Goal: Task Accomplishment & Management: Manage account settings

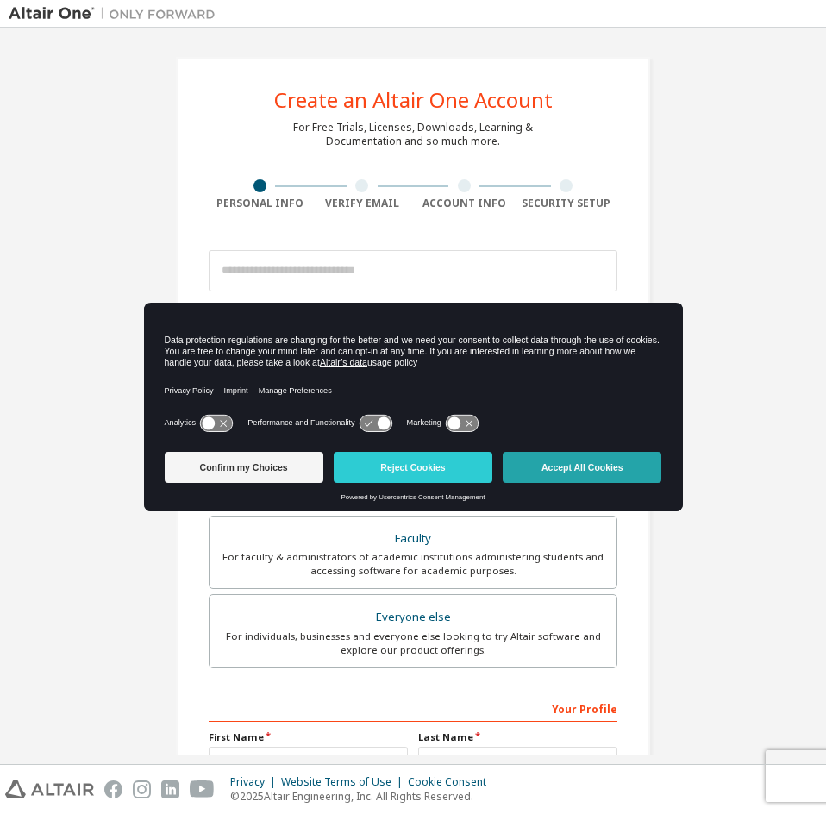
click at [593, 469] on button "Accept All Cookies" at bounding box center [582, 467] width 159 height 31
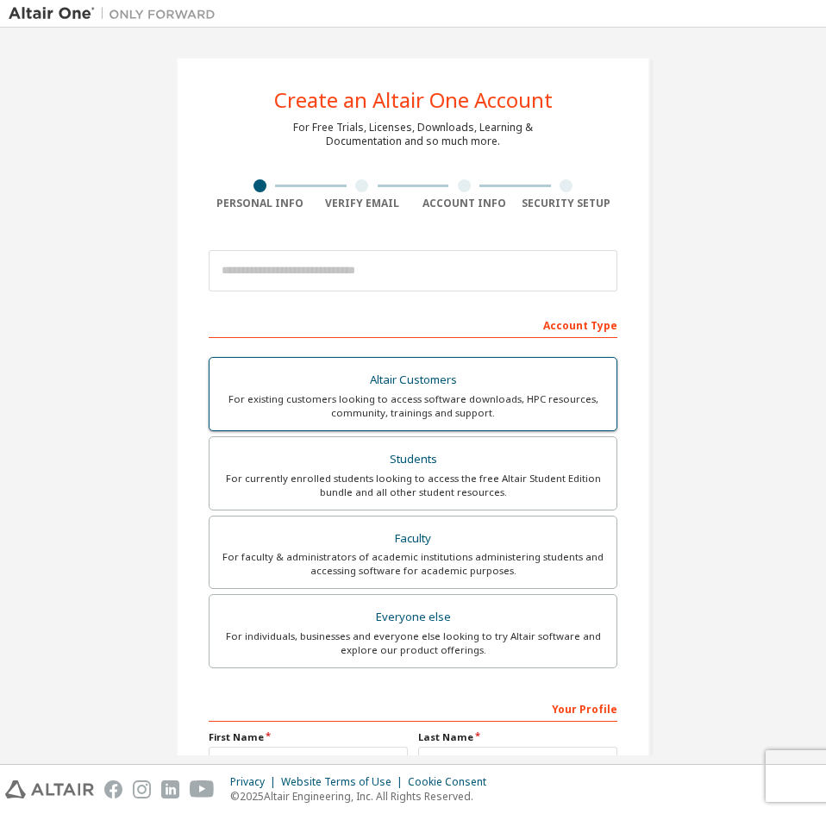
click at [422, 472] on div "For currently enrolled students looking to access the free Altair Student Editi…" at bounding box center [413, 486] width 386 height 28
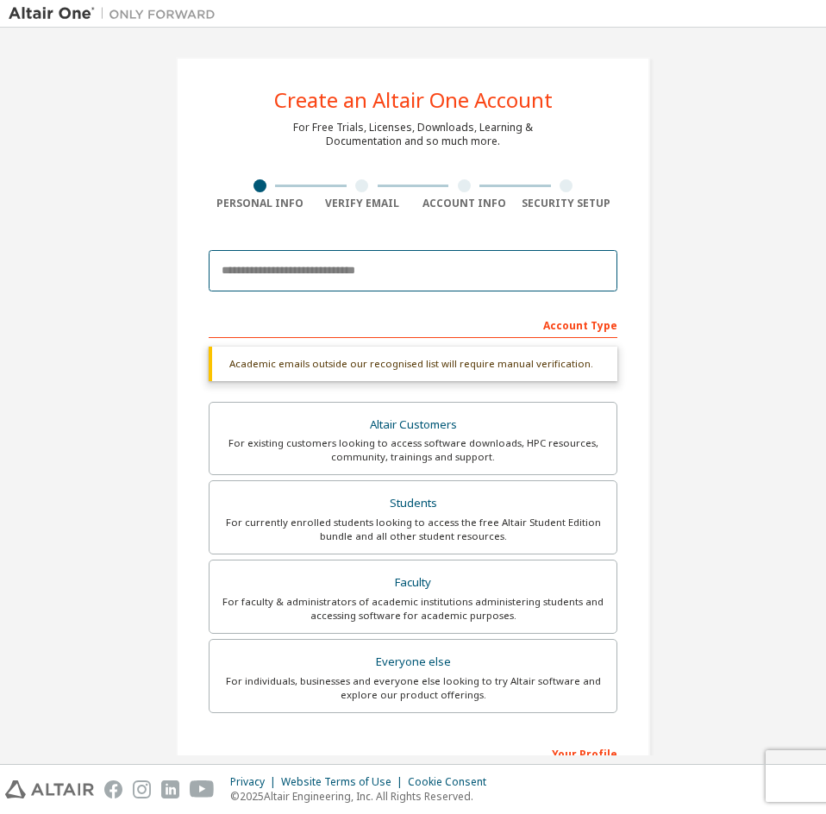
click at [326, 272] on input "email" at bounding box center [413, 270] width 409 height 41
type input "*********"
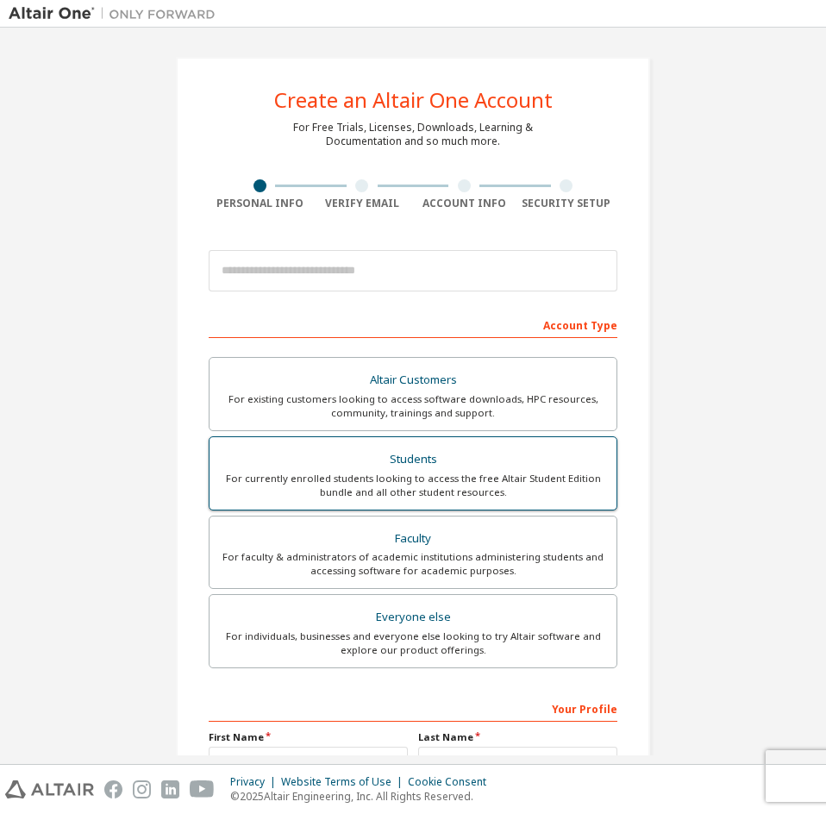
click at [516, 493] on div "For currently enrolled students looking to access the free Altair Student Editi…" at bounding box center [413, 486] width 386 height 28
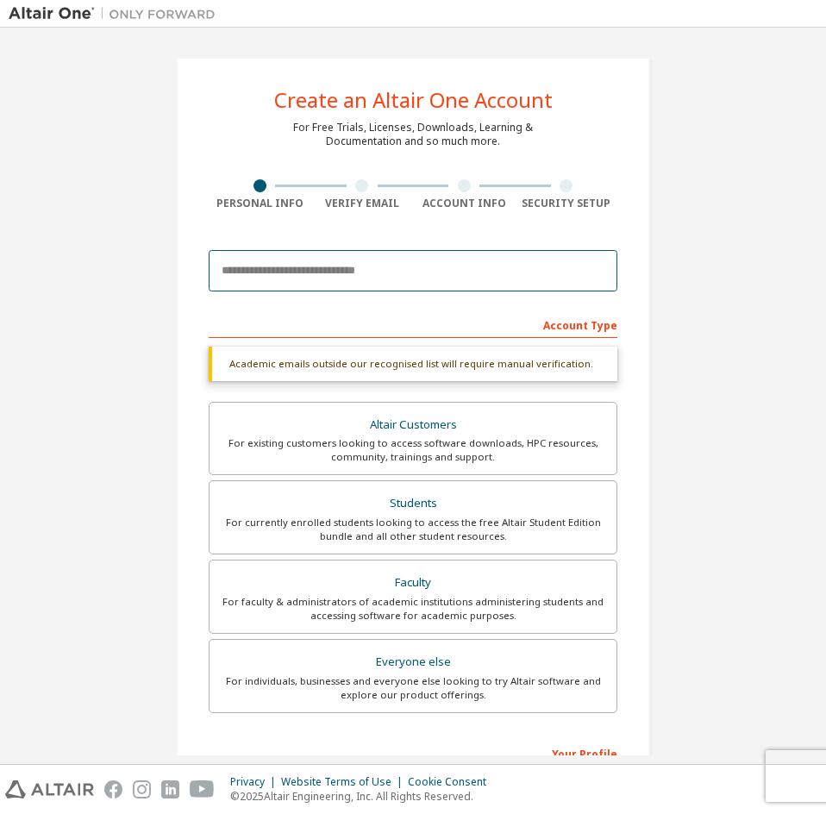
click at [358, 254] on input "email" at bounding box center [413, 270] width 409 height 41
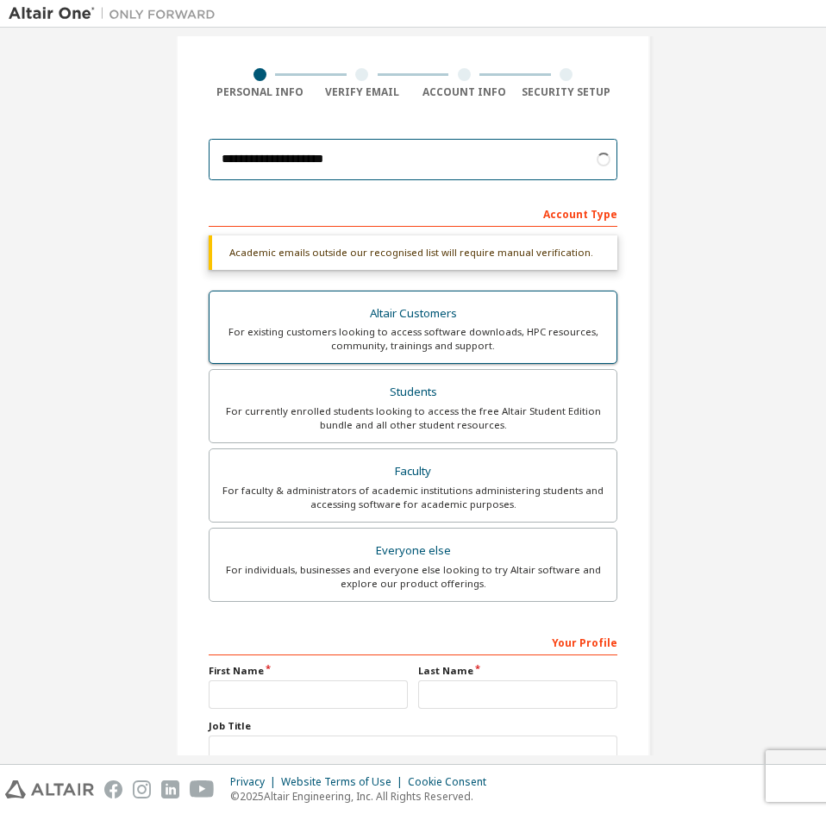
scroll to position [173, 0]
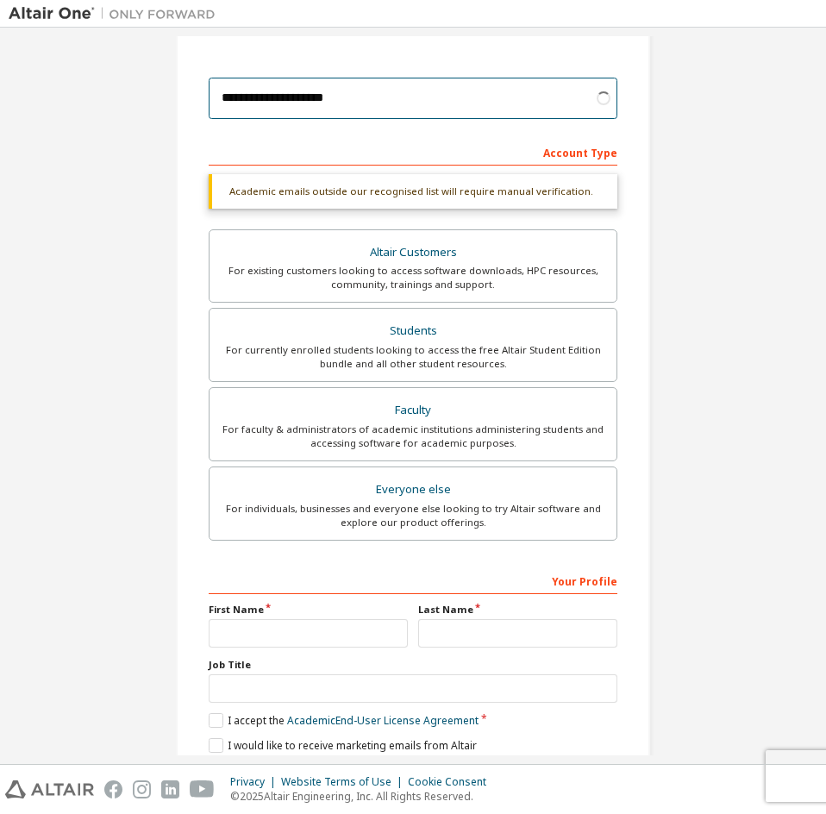
type input "**********"
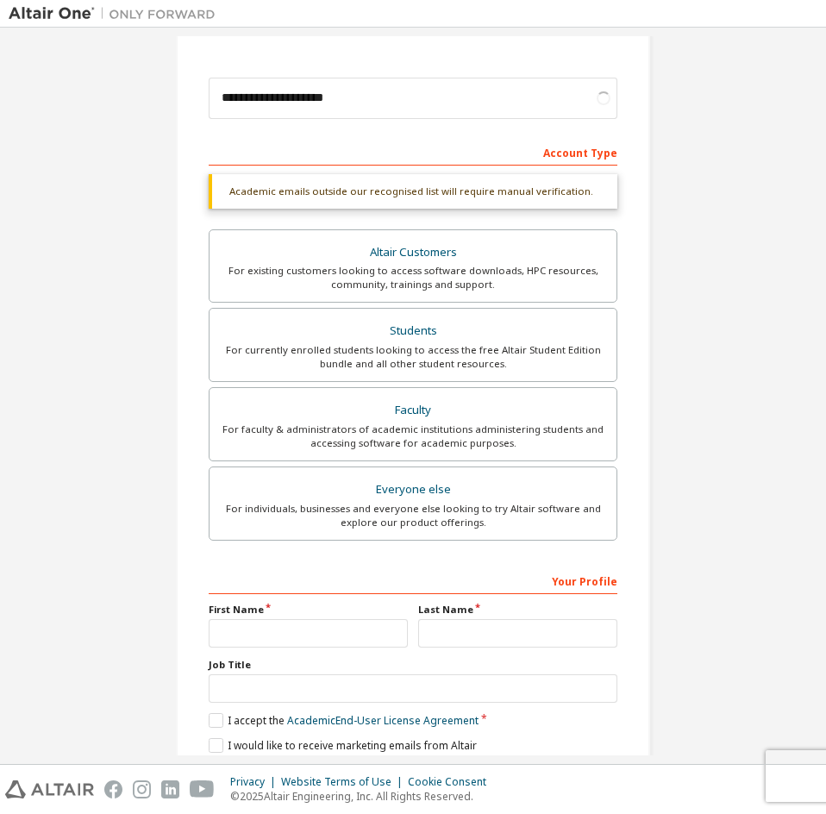
click at [359, 617] on div "First Name" at bounding box center [309, 625] width 210 height 45
click at [345, 628] on input "text" at bounding box center [308, 633] width 199 height 28
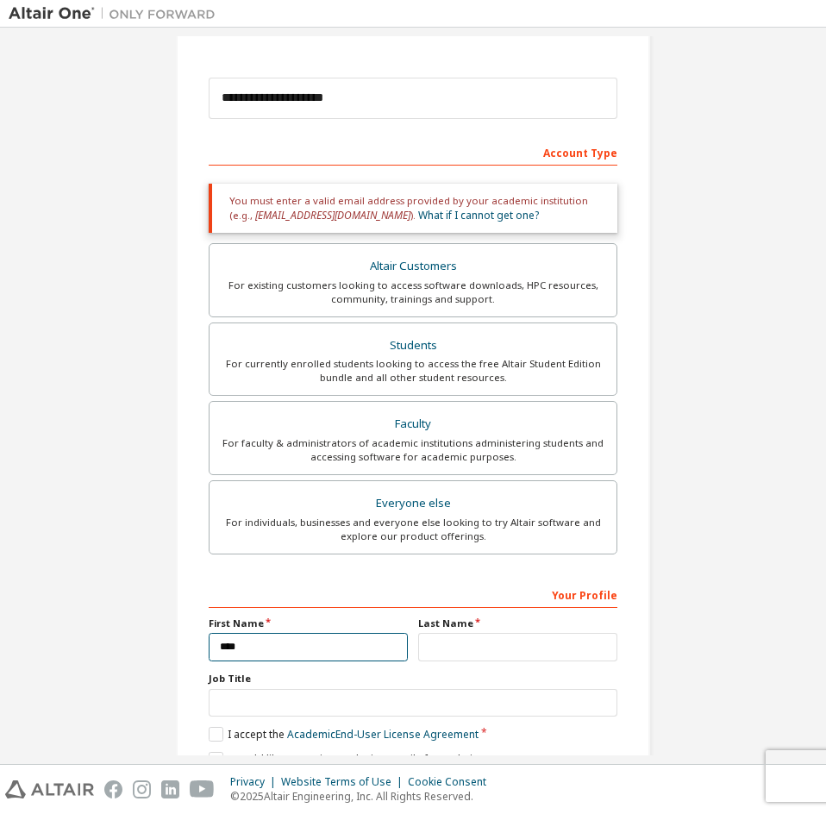
type input "****"
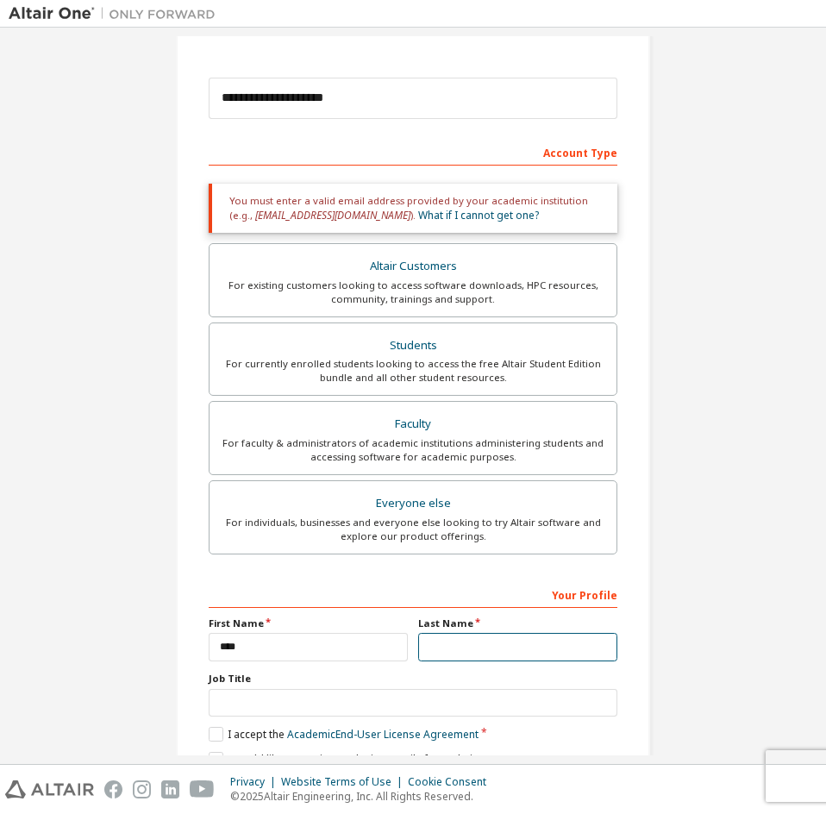
click at [485, 649] on input "text" at bounding box center [517, 647] width 199 height 28
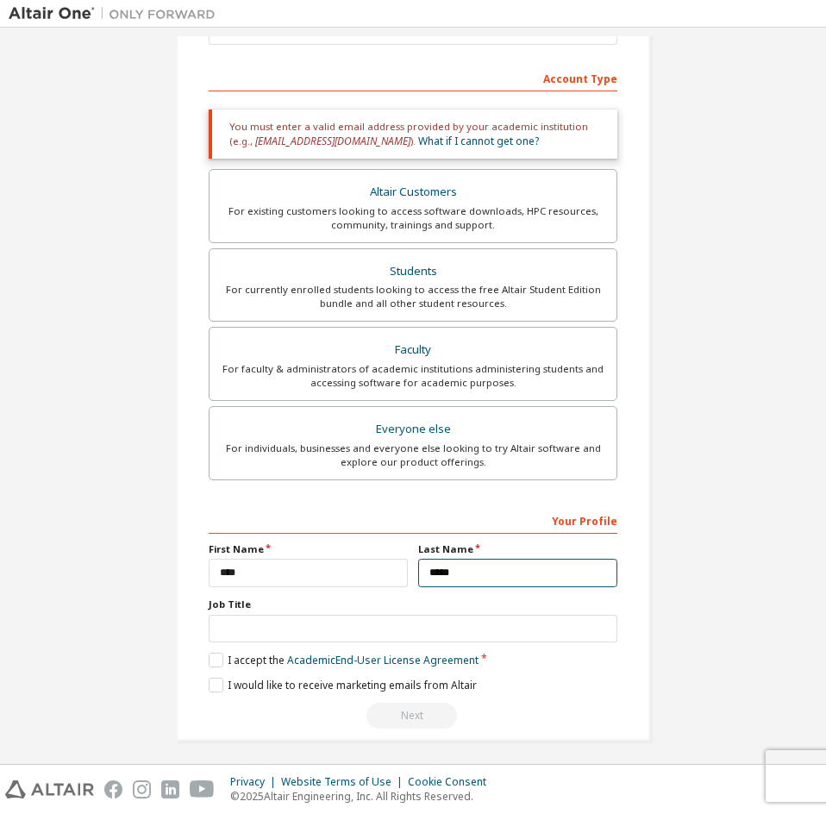
scroll to position [253, 0]
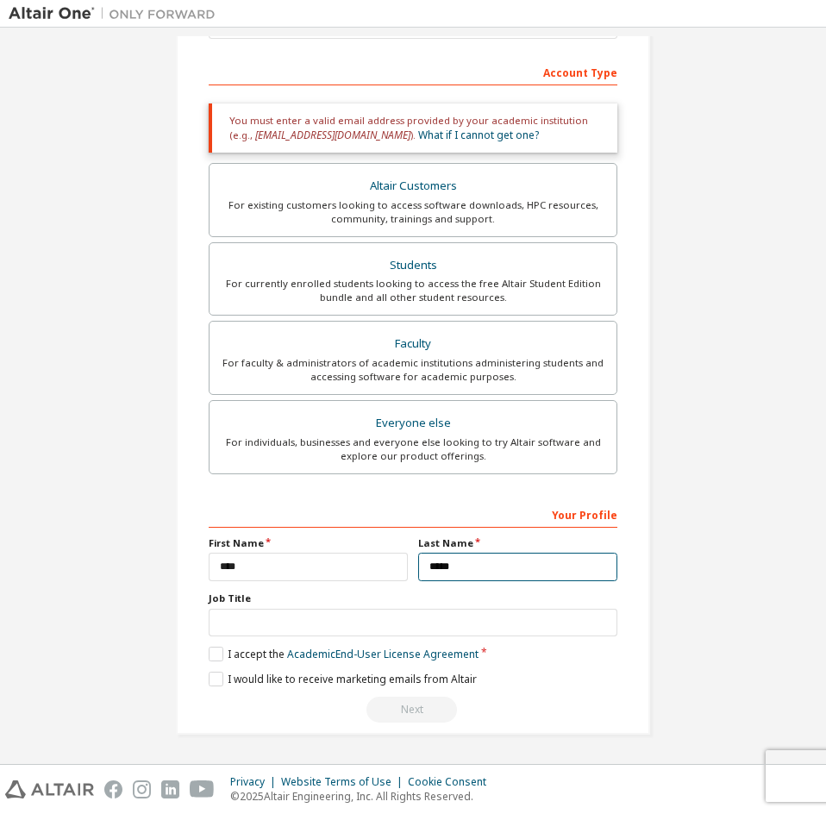
type input "*****"
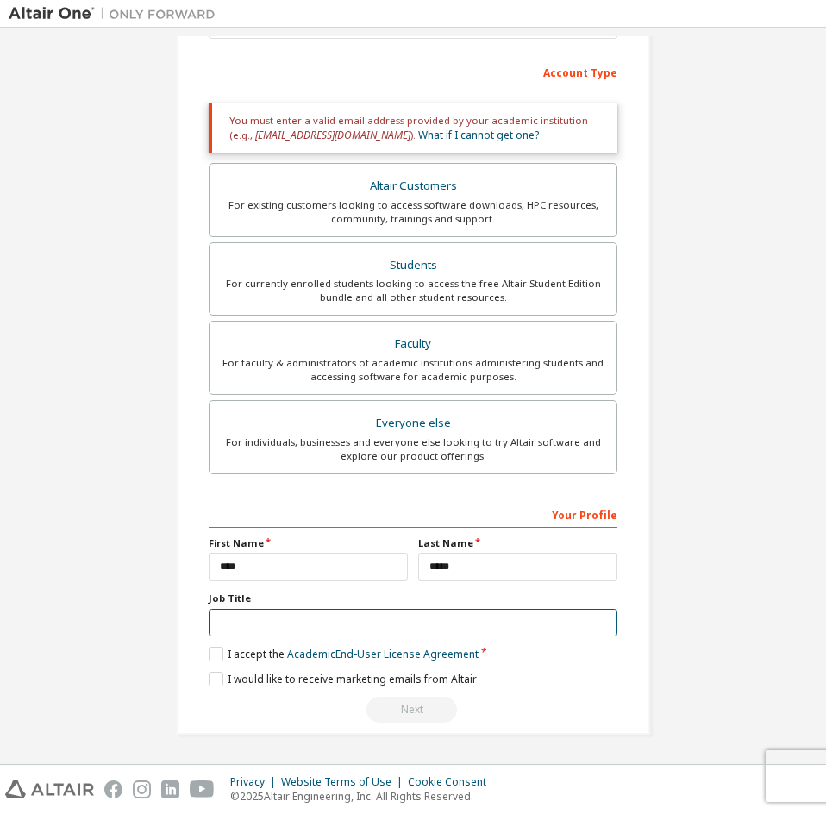
click at [357, 634] on input "text" at bounding box center [413, 623] width 409 height 28
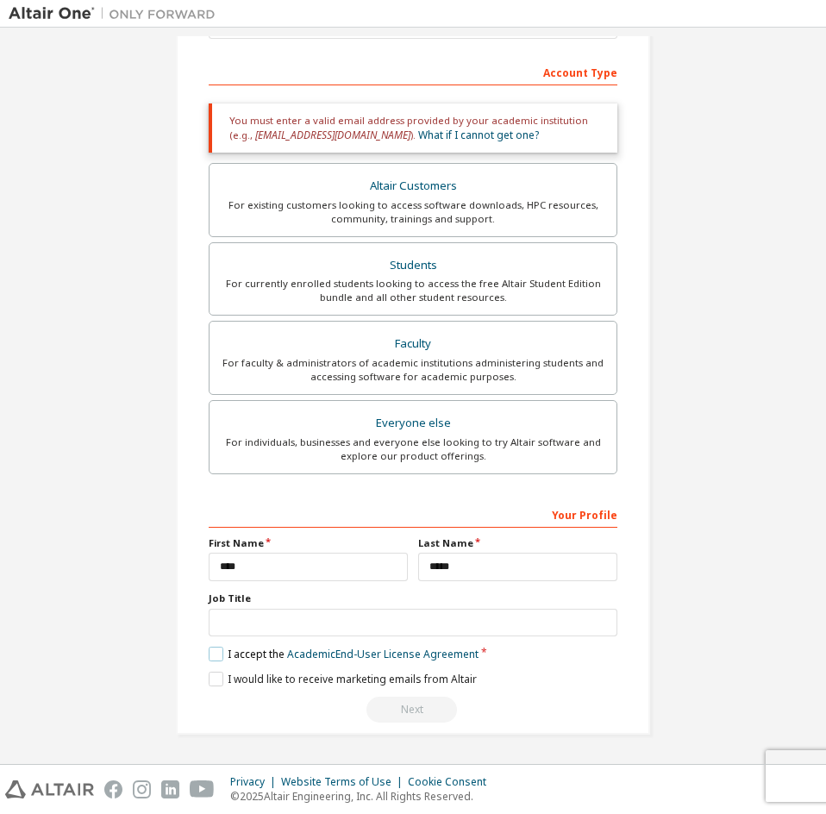
click at [210, 658] on label "I accept the Academic End-User License Agreement" at bounding box center [344, 654] width 270 height 15
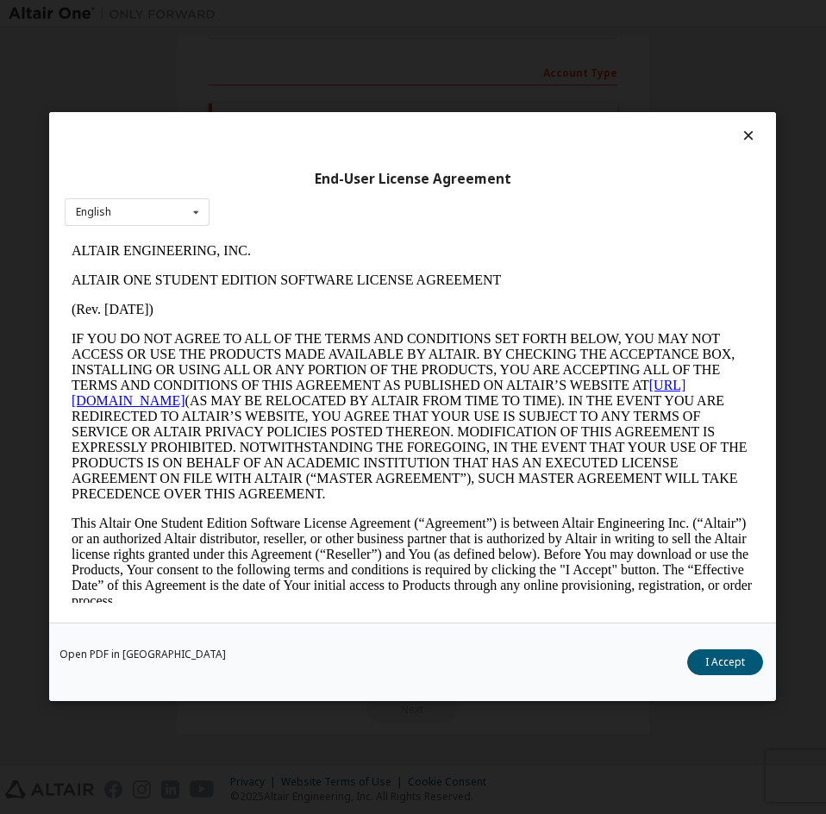
scroll to position [0, 0]
click at [744, 670] on button "I Accept" at bounding box center [726, 663] width 76 height 26
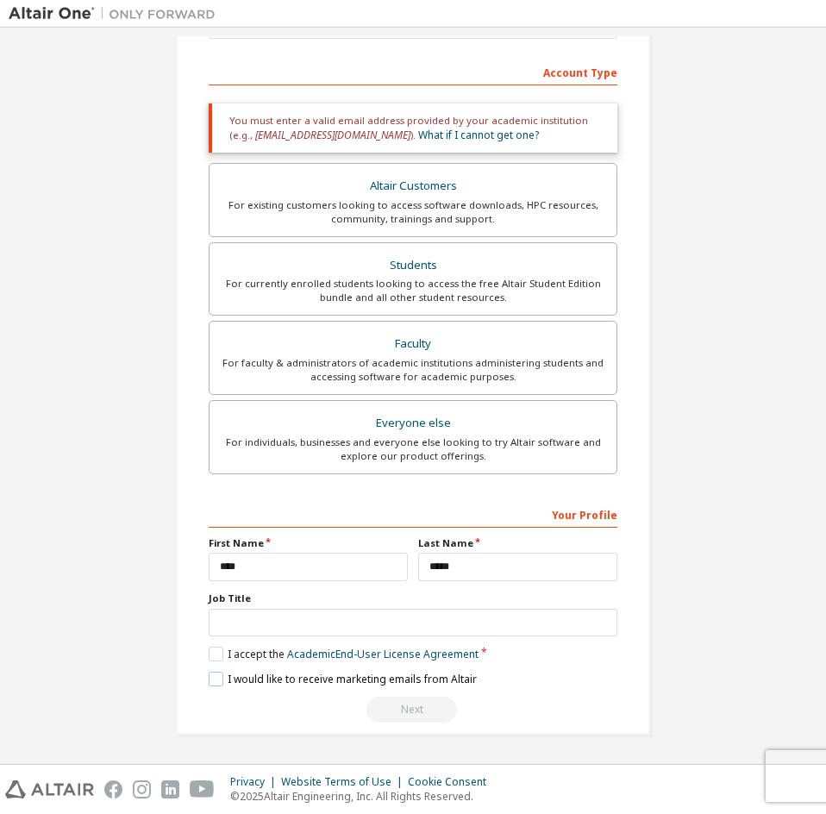
click at [220, 681] on label "I would like to receive marketing emails from Altair" at bounding box center [343, 679] width 268 height 15
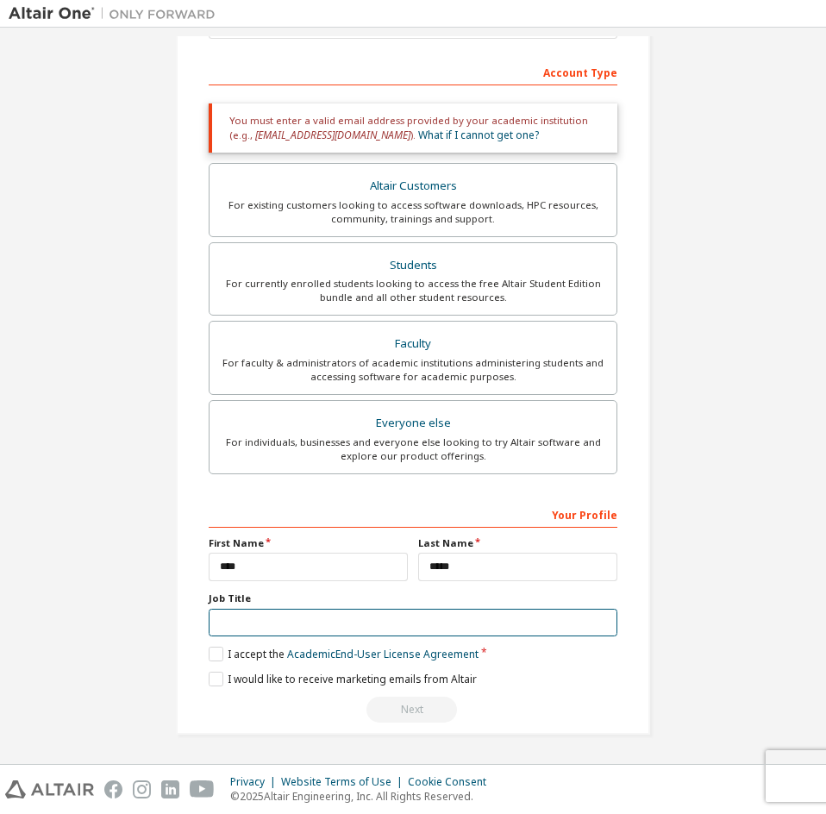
click at [328, 632] on input "text" at bounding box center [413, 623] width 409 height 28
click at [350, 629] on input "text" at bounding box center [413, 623] width 409 height 28
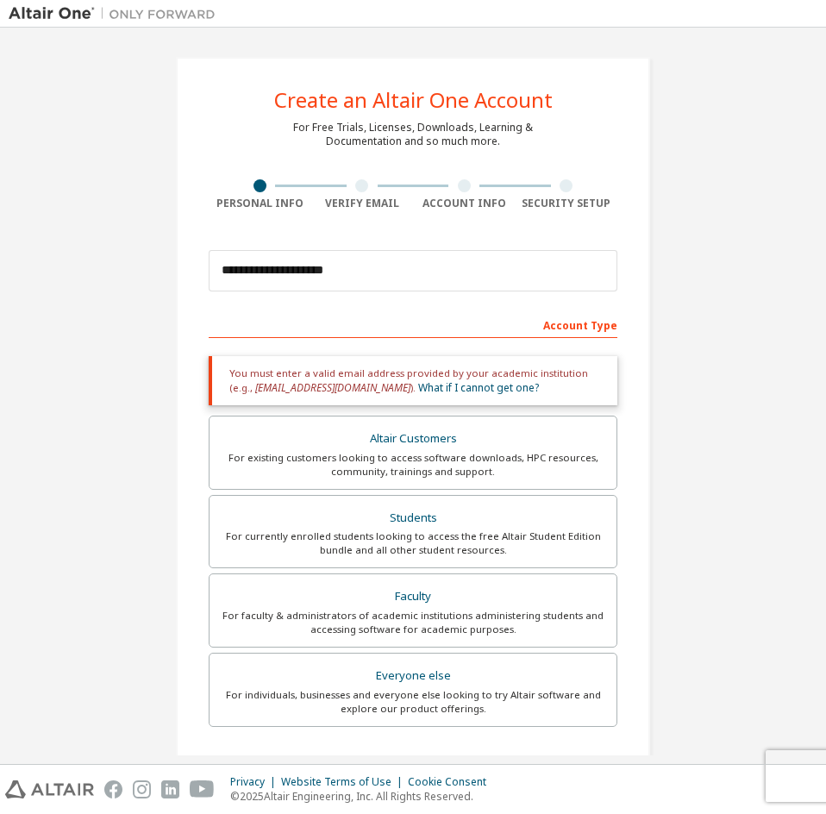
type input "*******"
click at [418, 392] on link "What if I cannot get one?" at bounding box center [478, 387] width 121 height 15
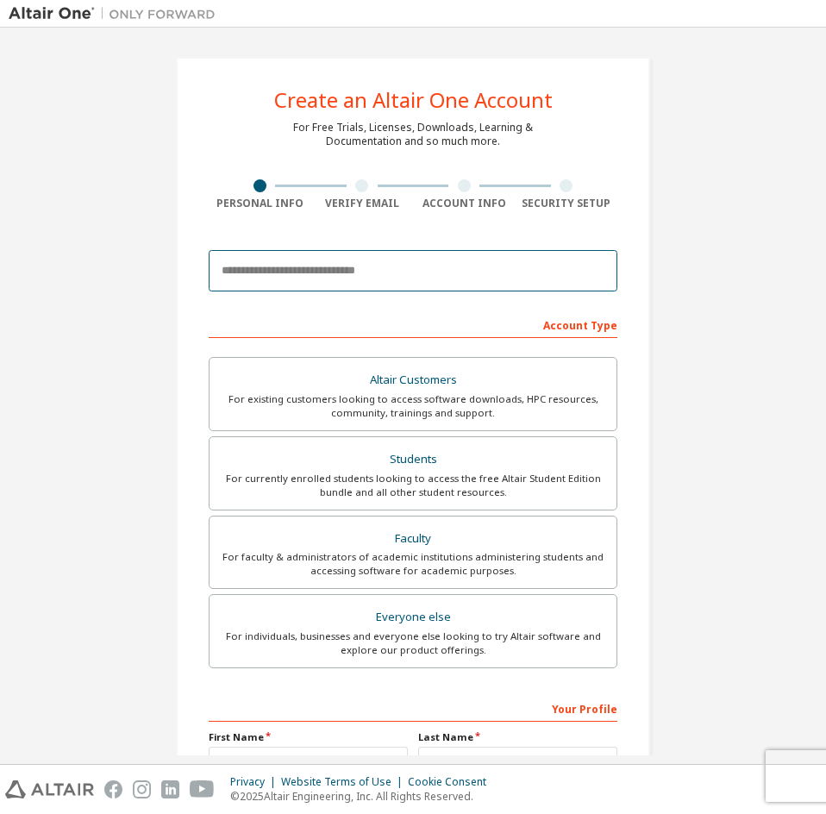
drag, startPoint x: 417, startPoint y: 261, endPoint x: 403, endPoint y: 271, distance: 17.5
click at [417, 261] on input "email" at bounding box center [413, 270] width 409 height 41
click at [540, 261] on input "email" at bounding box center [413, 270] width 409 height 41
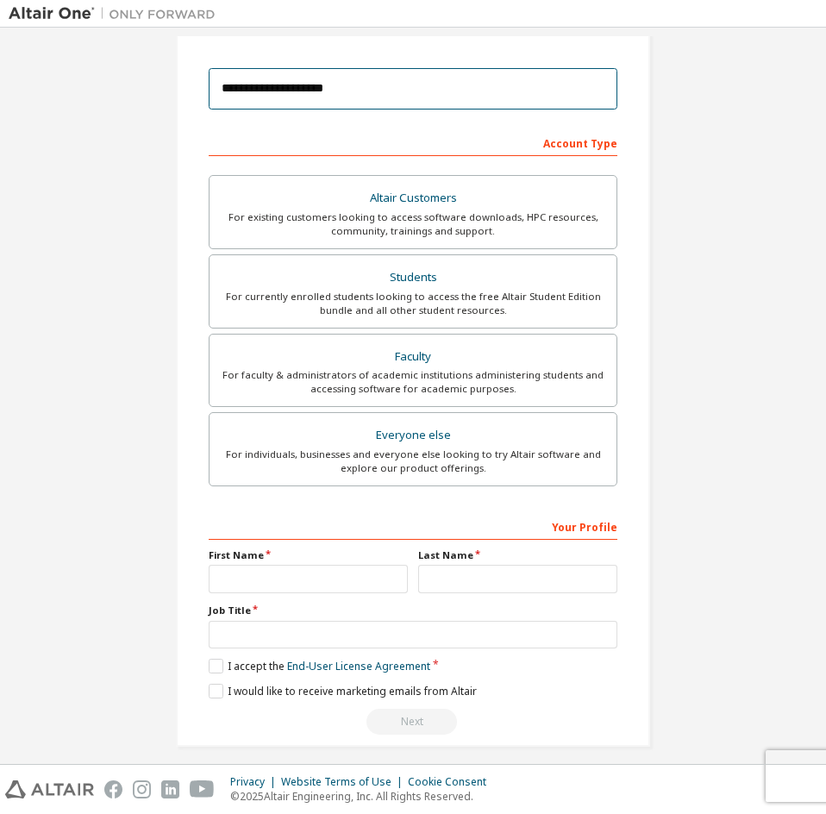
scroll to position [194, 0]
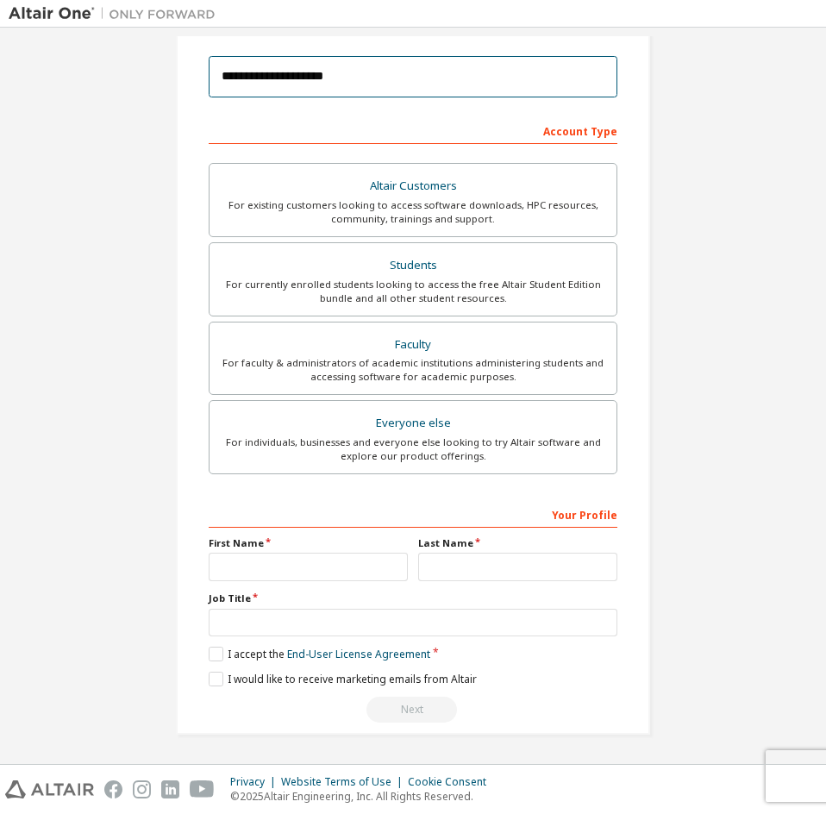
type input "**********"
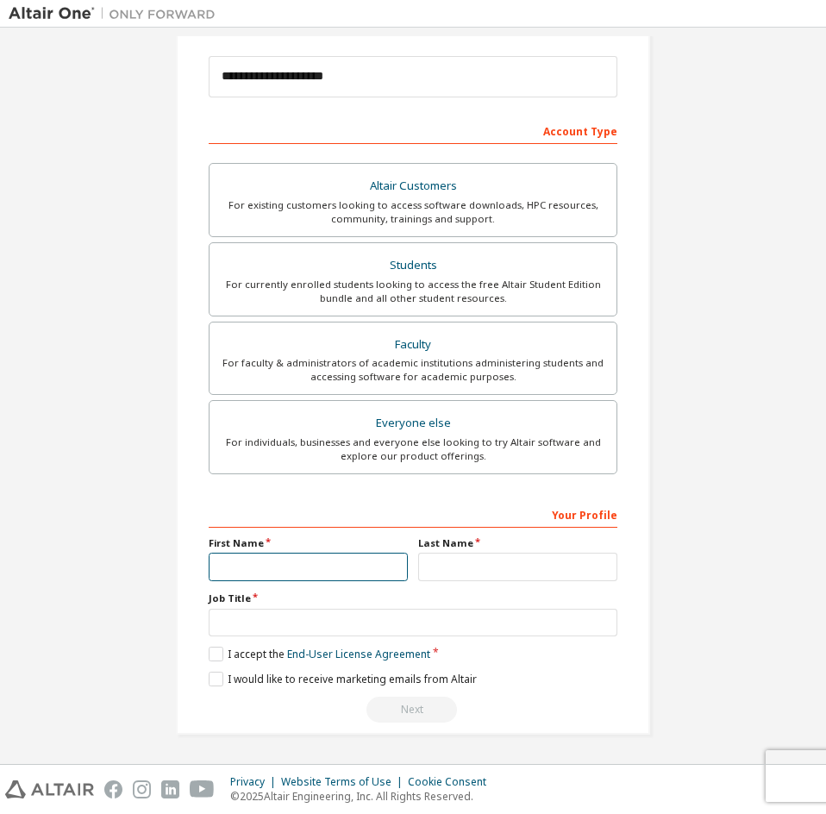
click at [378, 558] on input "text" at bounding box center [308, 567] width 199 height 28
type input "****"
click at [437, 573] on input "text" at bounding box center [517, 567] width 199 height 28
type input "*****"
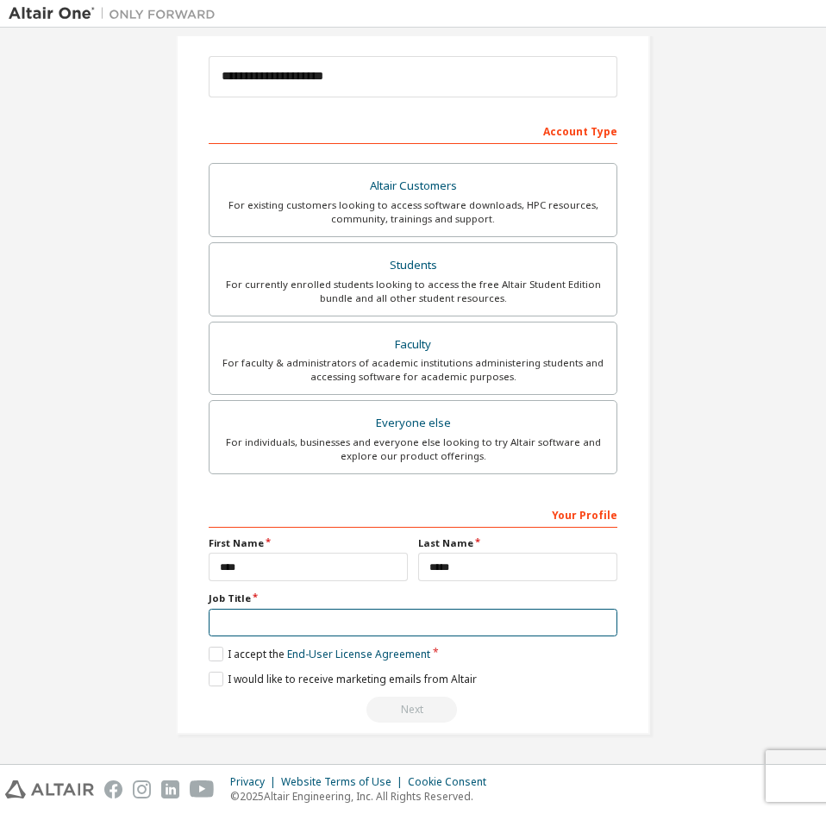
drag, startPoint x: 362, startPoint y: 613, endPoint x: 352, endPoint y: 623, distance: 14.0
click at [361, 614] on input "text" at bounding box center [413, 623] width 409 height 28
type input "*******"
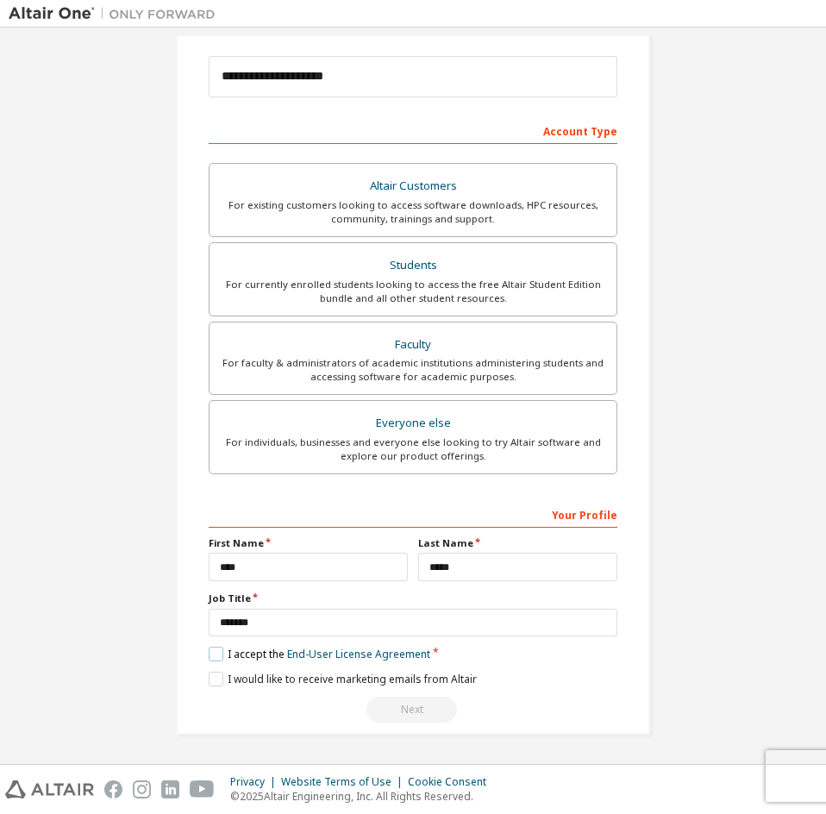
click at [209, 657] on label "I accept the End-User License Agreement" at bounding box center [320, 654] width 222 height 15
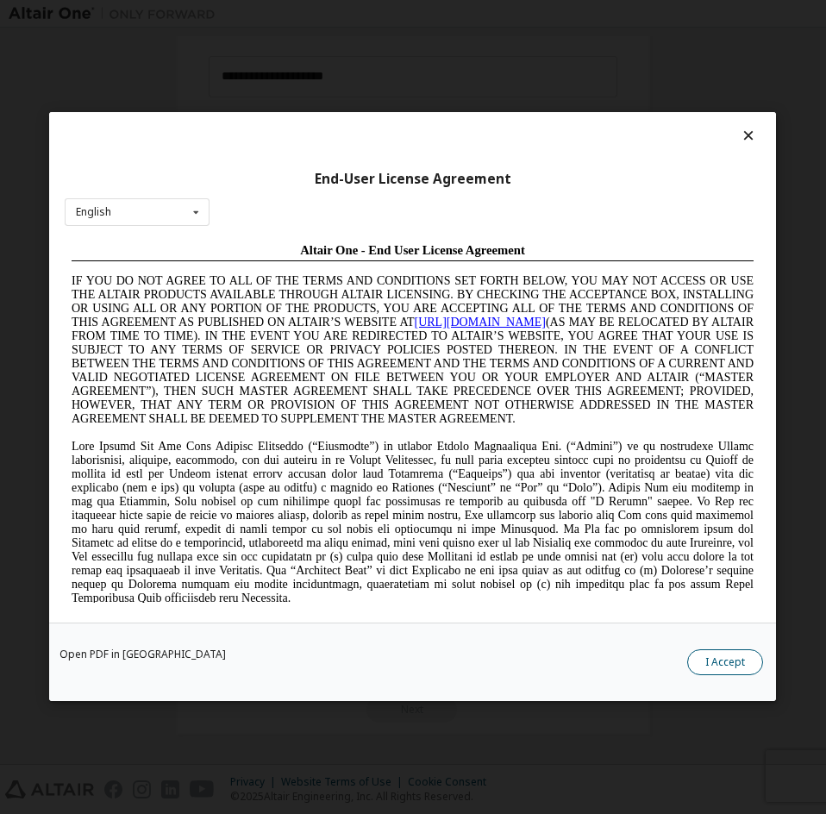
scroll to position [0, 0]
drag, startPoint x: 708, startPoint y: 659, endPoint x: 626, endPoint y: 681, distance: 84.7
click at [708, 660] on button "I Accept" at bounding box center [726, 663] width 76 height 26
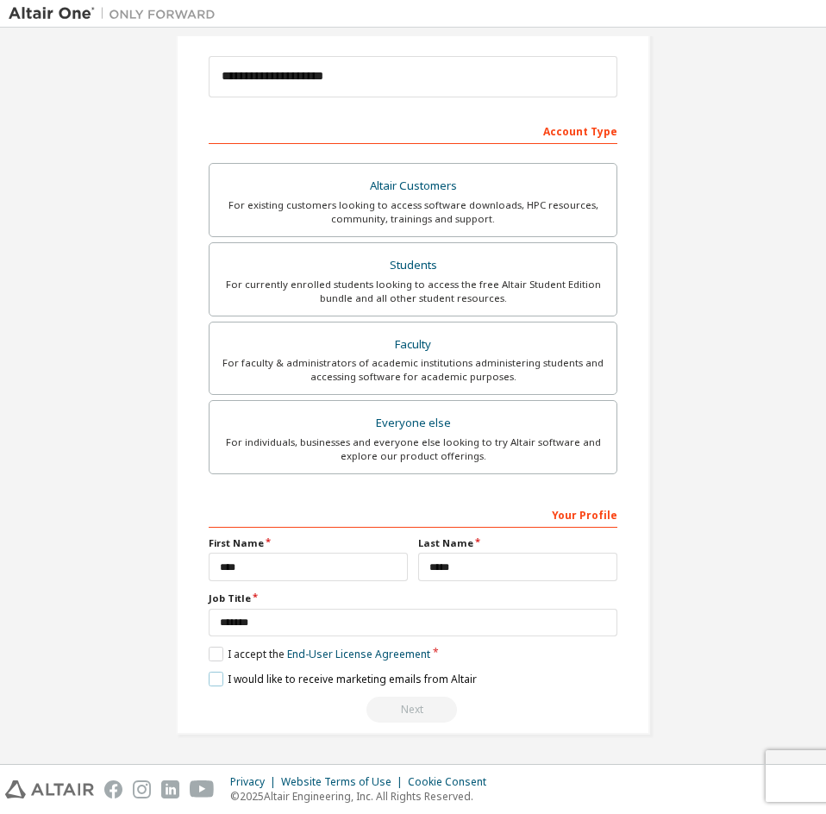
click at [212, 687] on label "I would like to receive marketing emails from Altair" at bounding box center [343, 679] width 268 height 15
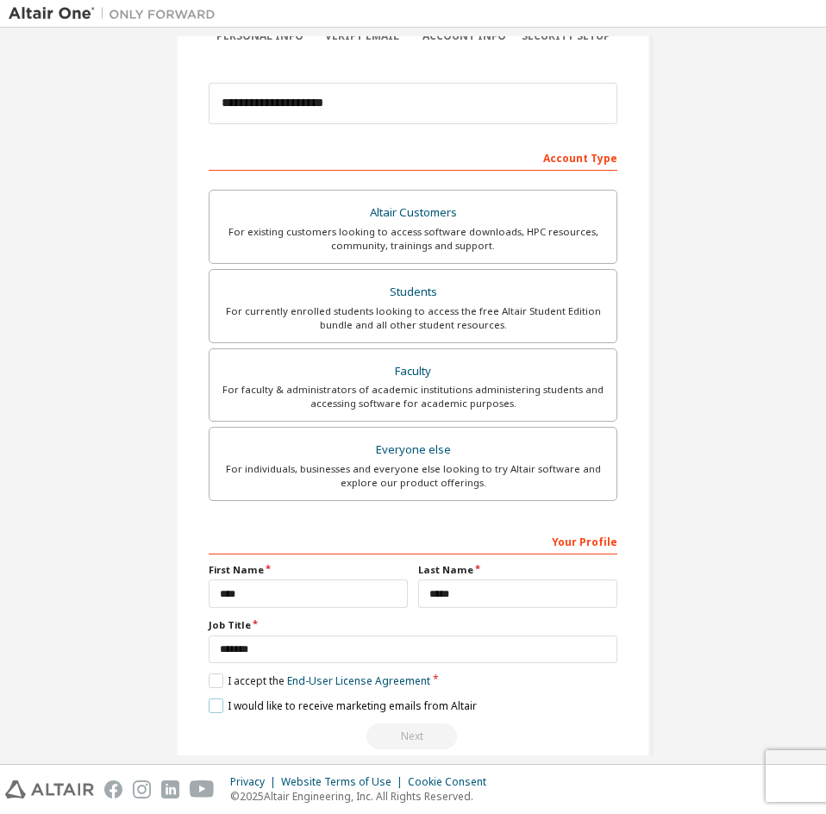
scroll to position [194, 0]
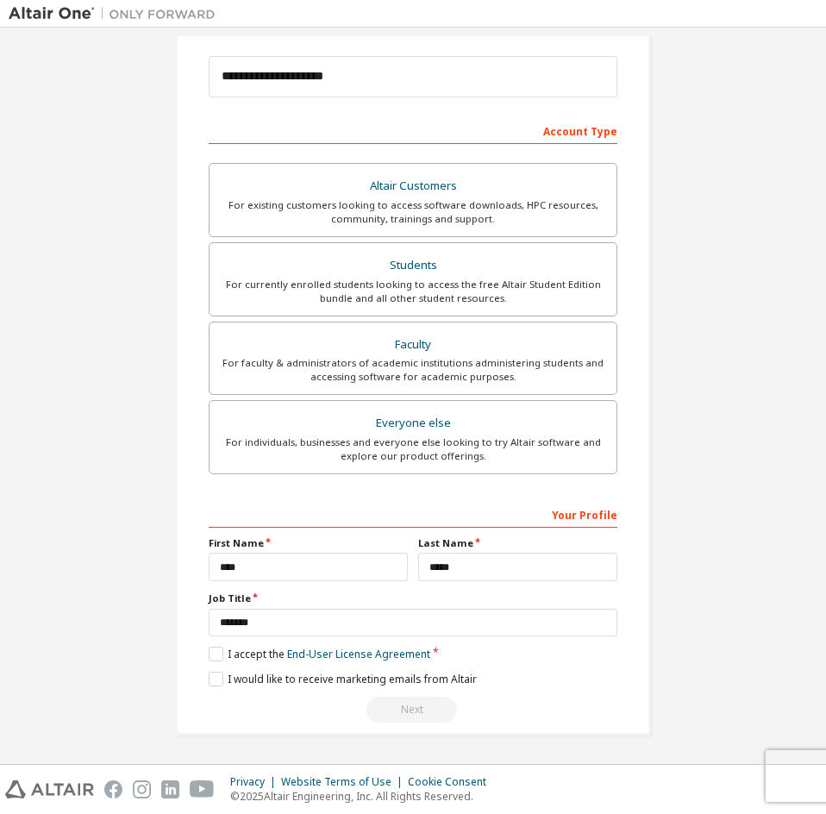
click at [417, 716] on div "Next" at bounding box center [413, 710] width 409 height 26
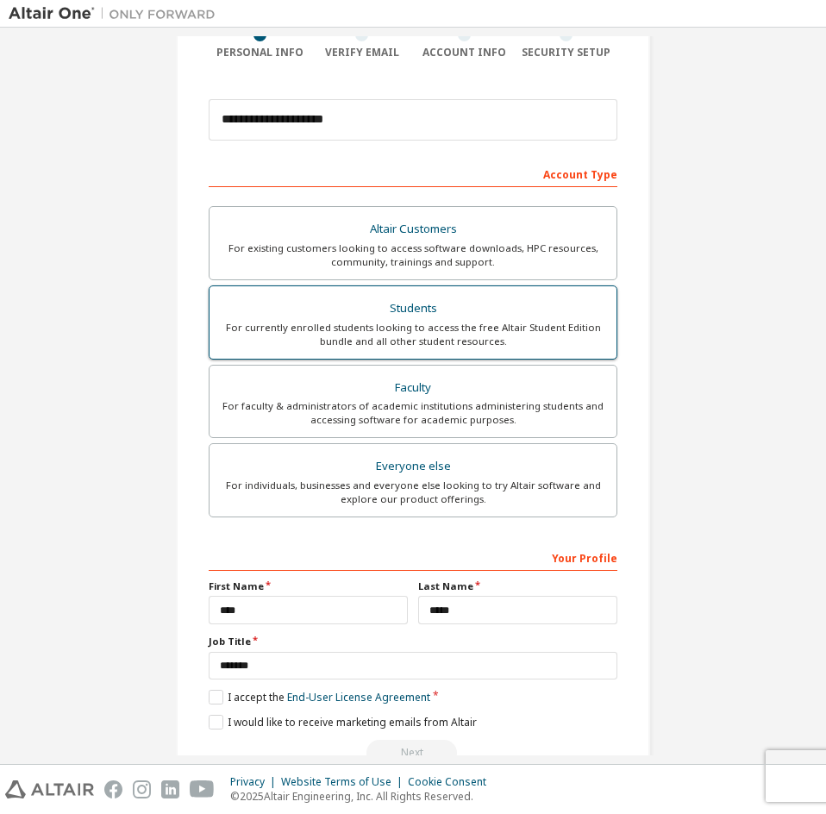
scroll to position [0, 0]
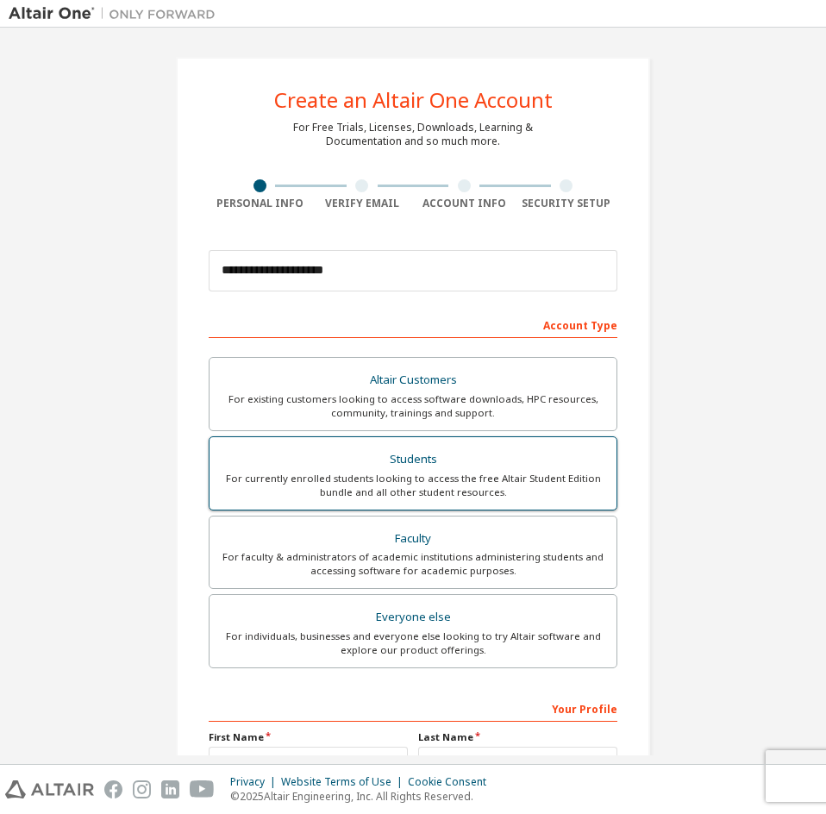
click at [422, 475] on div "For currently enrolled students looking to access the free Altair Student Editi…" at bounding box center [413, 486] width 386 height 28
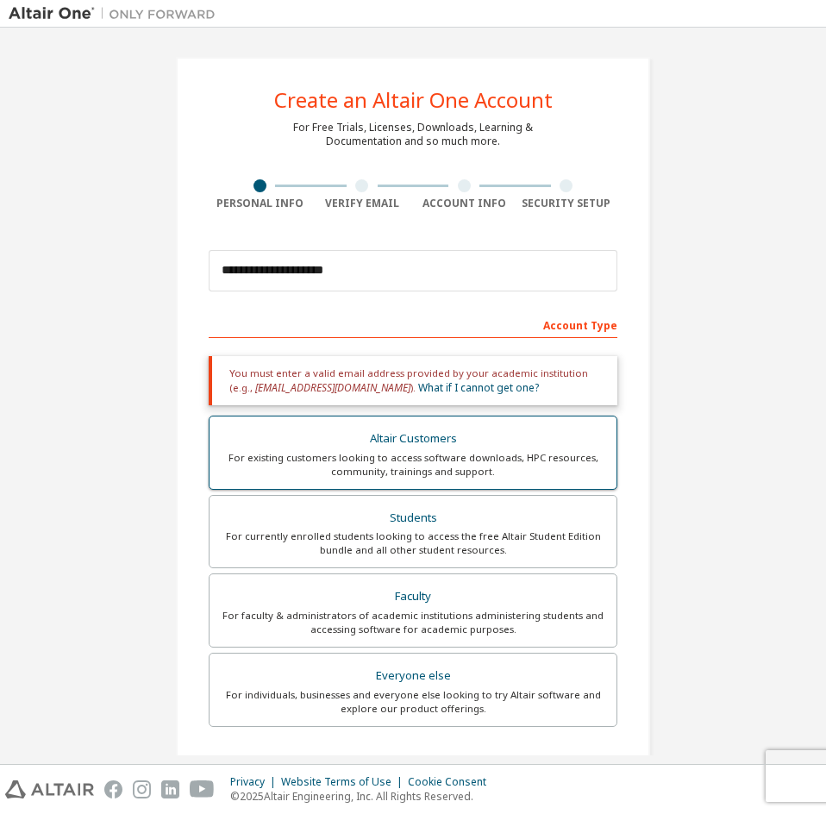
click at [441, 461] on div "For existing customers looking to access software downloads, HPC resources, com…" at bounding box center [413, 465] width 386 height 28
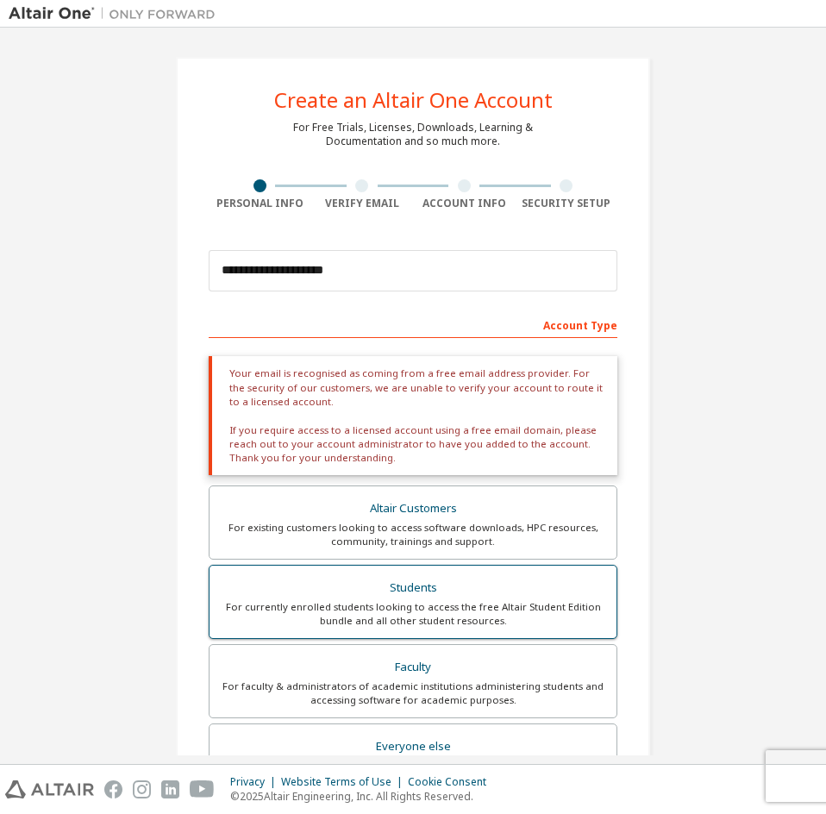
click at [421, 610] on div "For currently enrolled students looking to access the free Altair Student Editi…" at bounding box center [413, 614] width 386 height 28
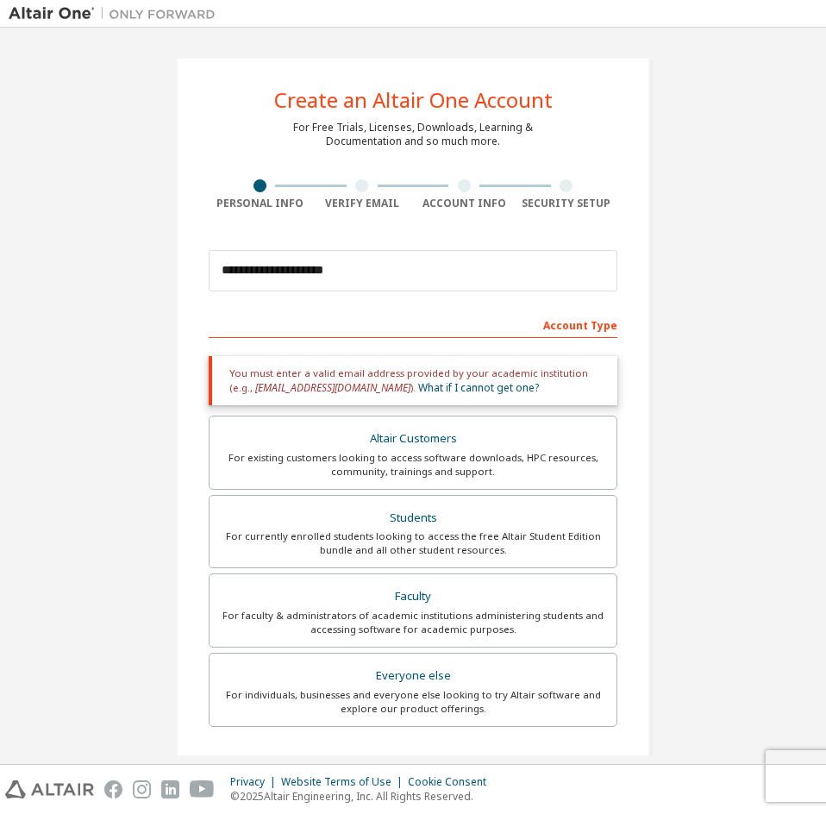
click at [403, 675] on div "Everyone else" at bounding box center [413, 676] width 386 height 24
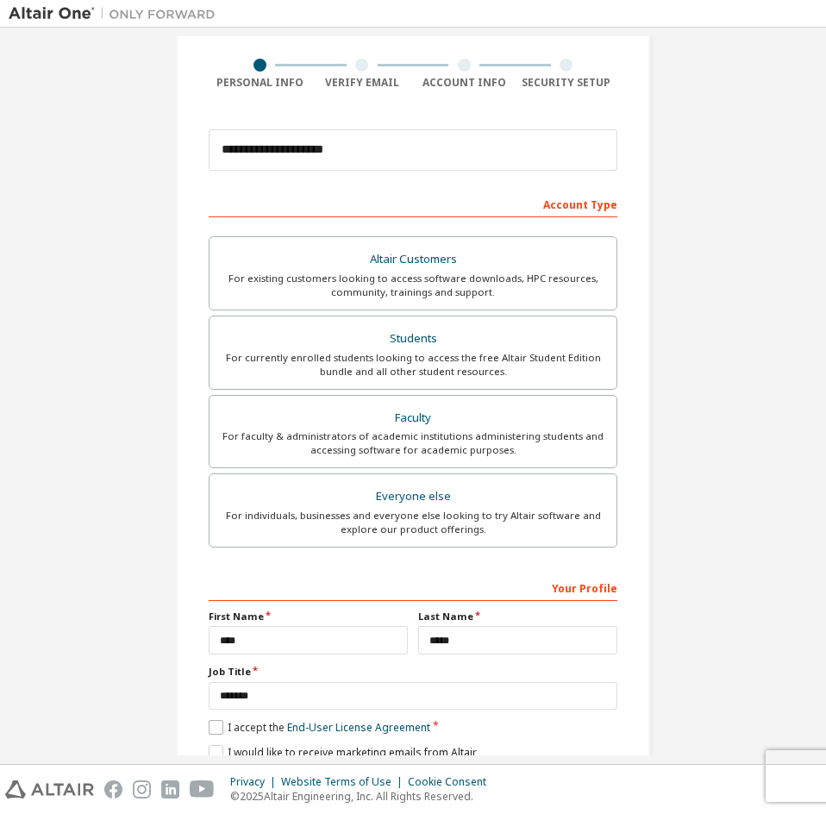
scroll to position [173, 0]
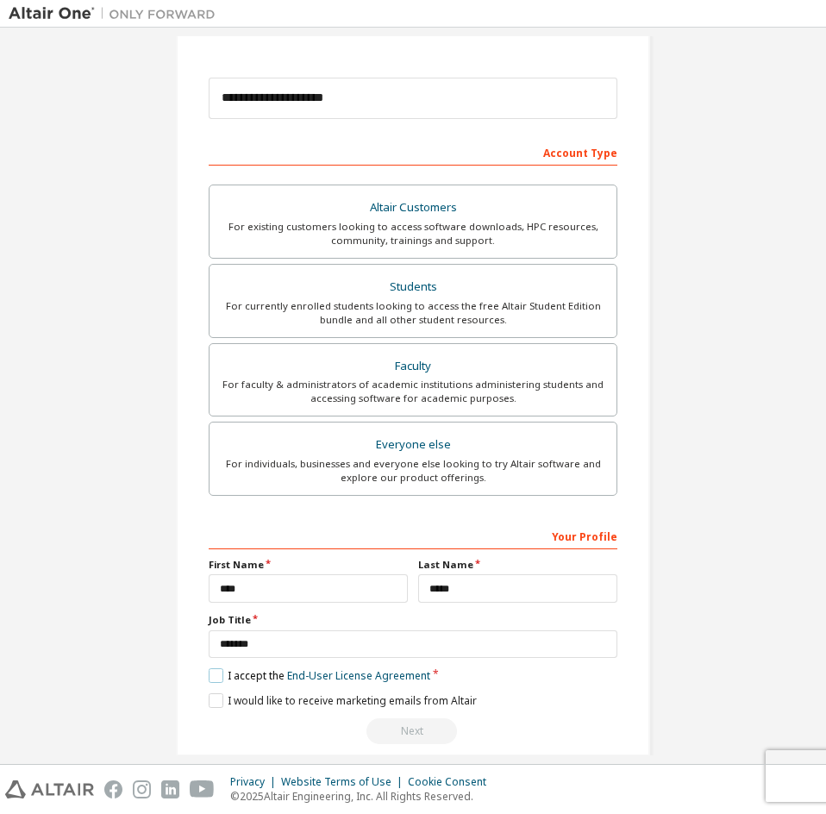
click at [213, 675] on label "I accept the End-User License Agreement" at bounding box center [320, 676] width 222 height 15
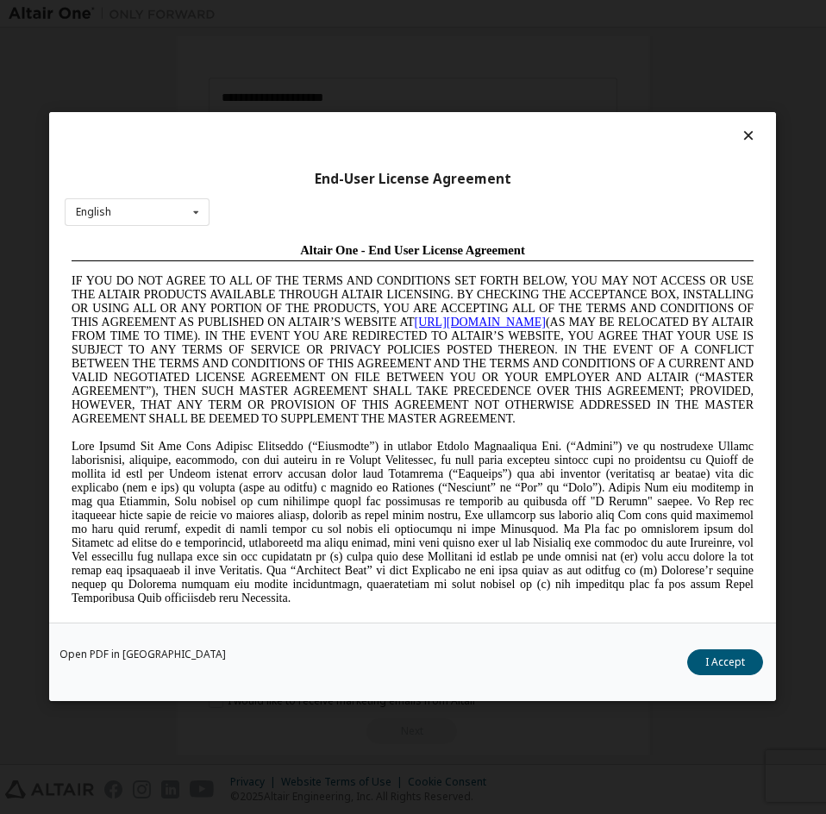
scroll to position [0, 0]
click at [713, 669] on button "I Accept" at bounding box center [726, 663] width 76 height 26
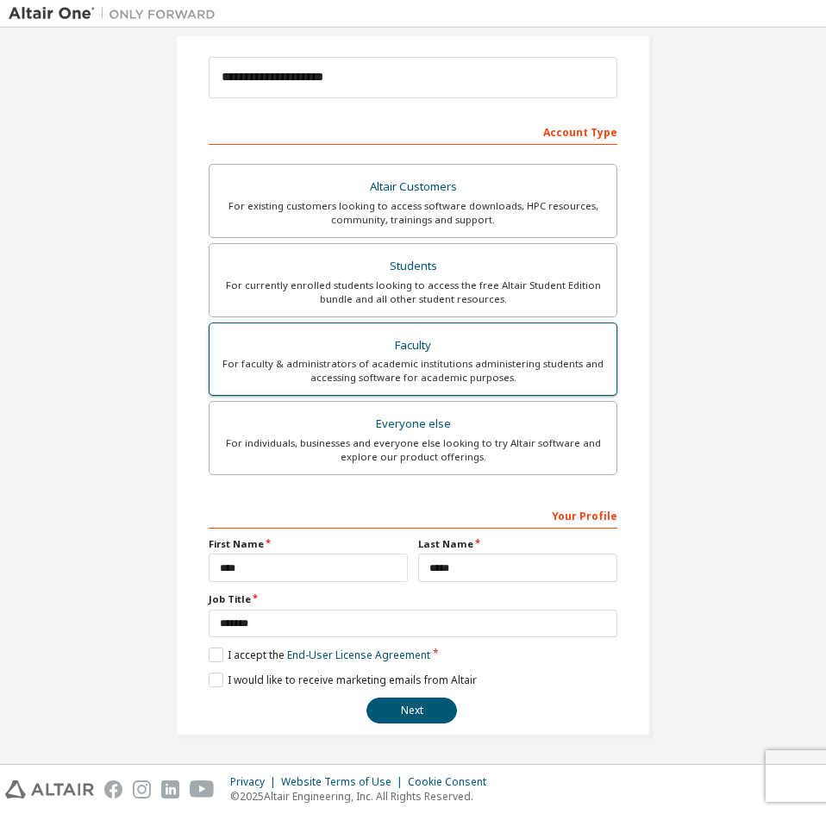
scroll to position [194, 0]
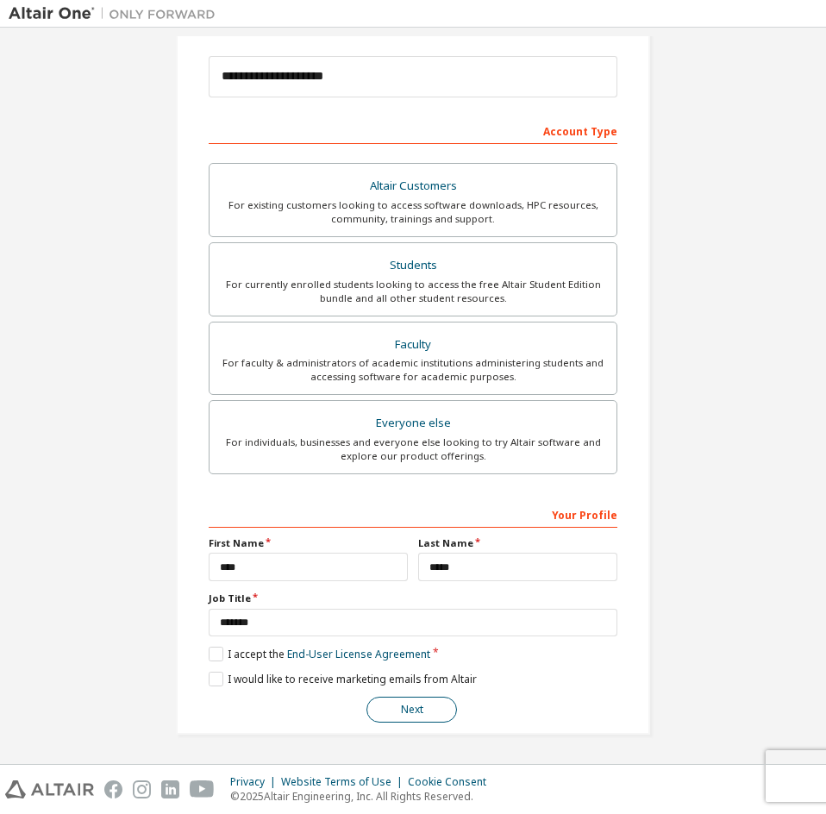
click at [398, 715] on button "Next" at bounding box center [412, 710] width 91 height 26
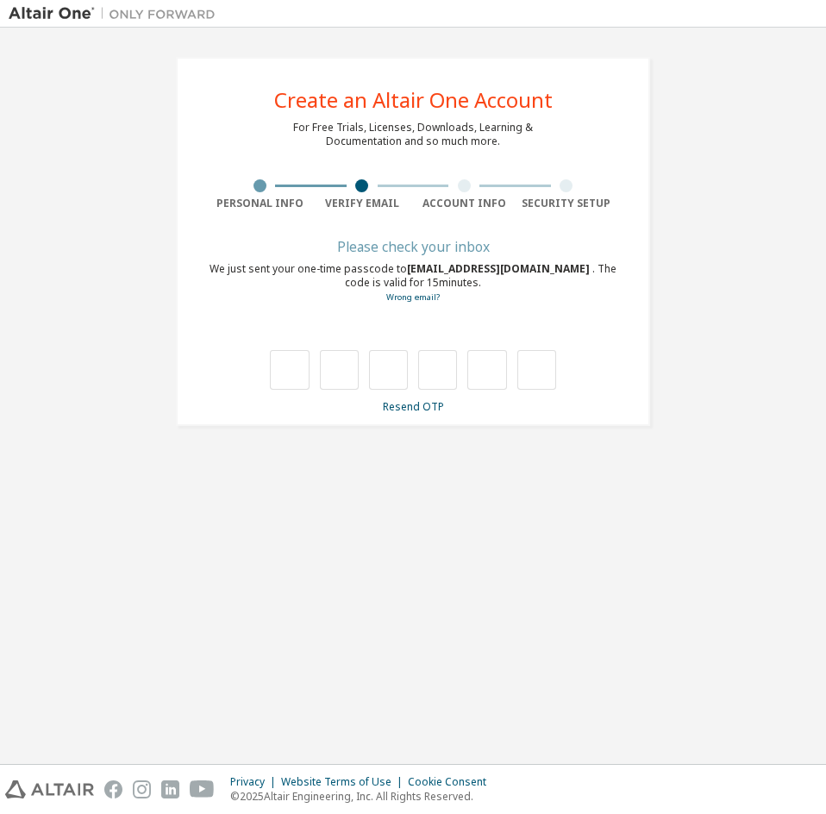
scroll to position [0, 0]
type input "*"
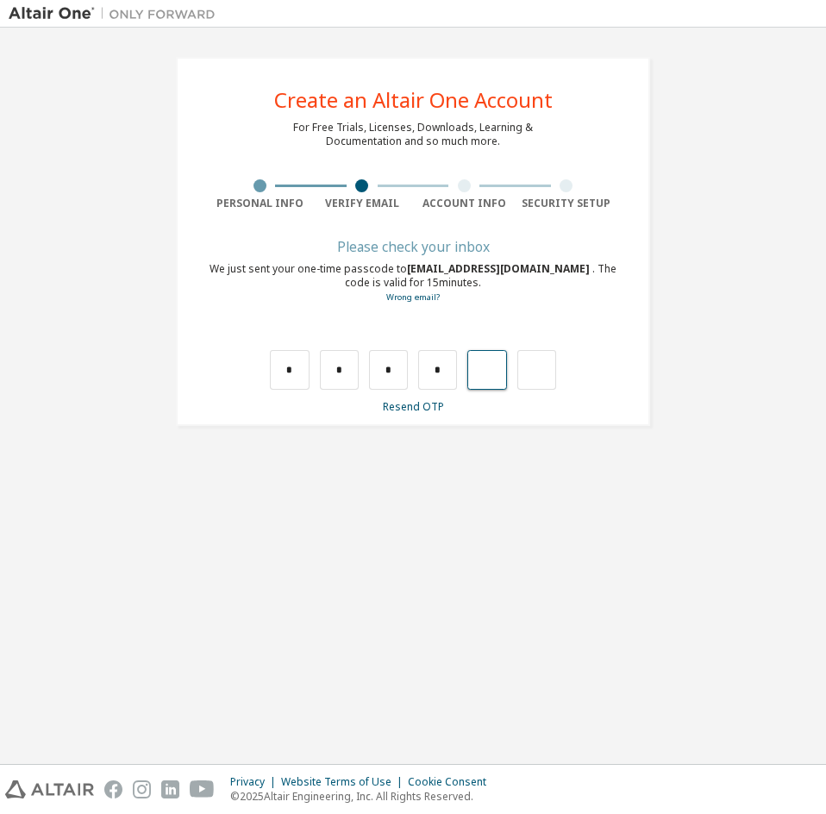
type input "*"
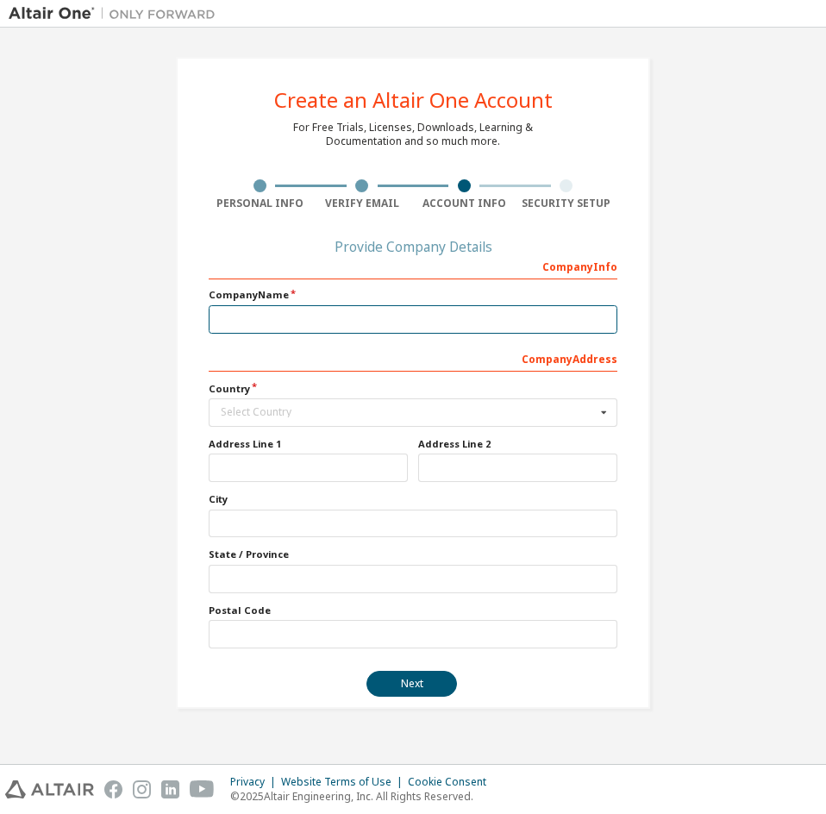
click at [469, 310] on input "text" at bounding box center [413, 319] width 409 height 28
type input "*"
click at [304, 411] on div "Select Country" at bounding box center [408, 412] width 375 height 10
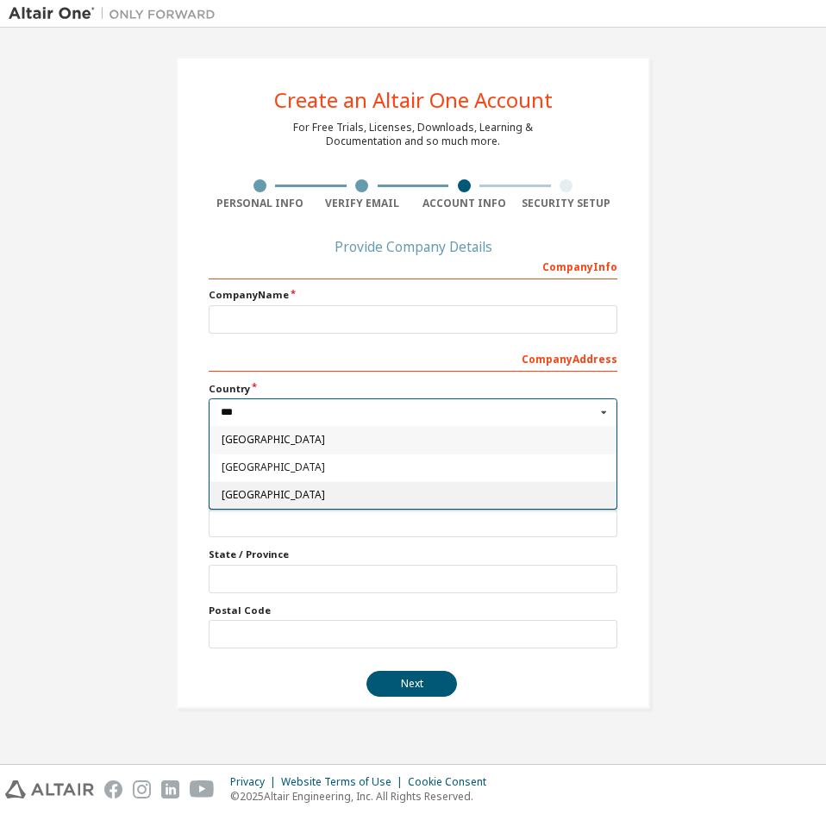
type input "***"
click at [279, 504] on div "[GEOGRAPHIC_DATA]" at bounding box center [413, 495] width 407 height 28
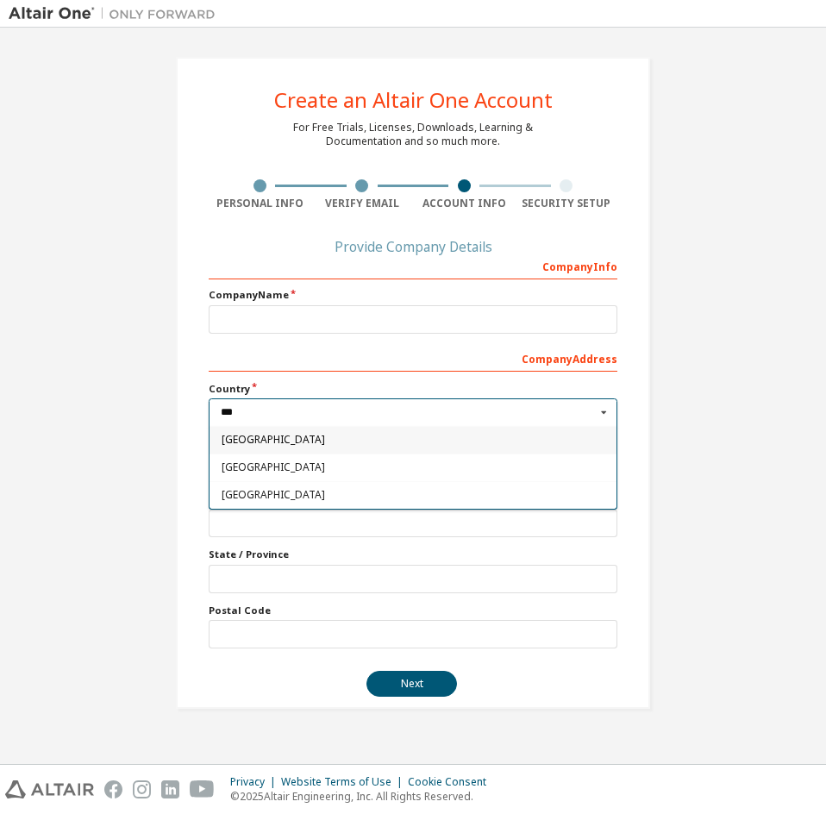
type input "***"
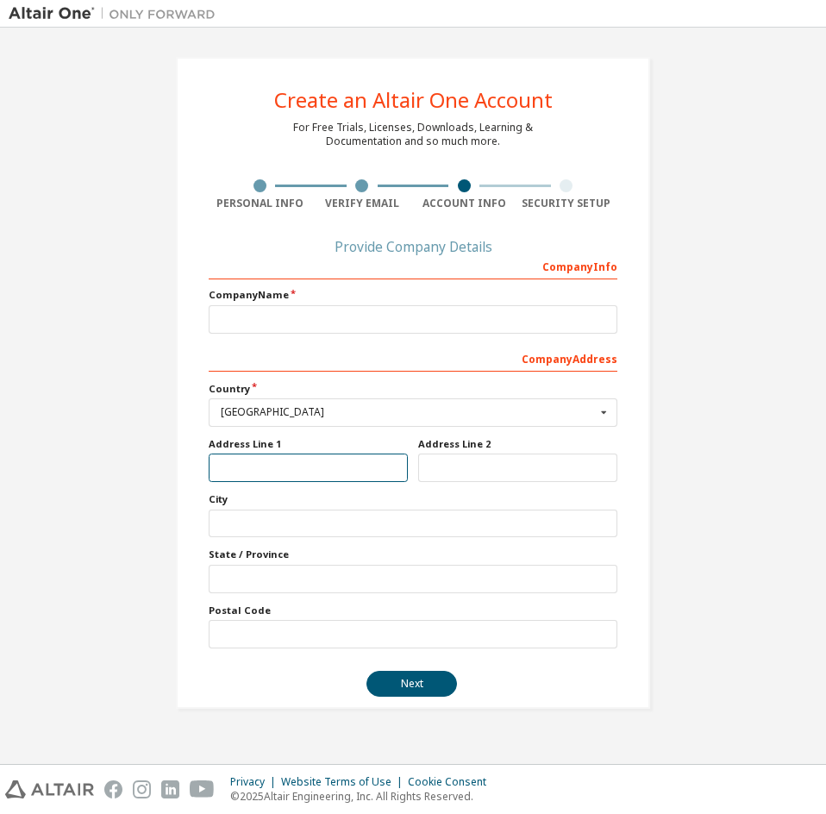
click at [285, 464] on input "text" at bounding box center [308, 468] width 199 height 28
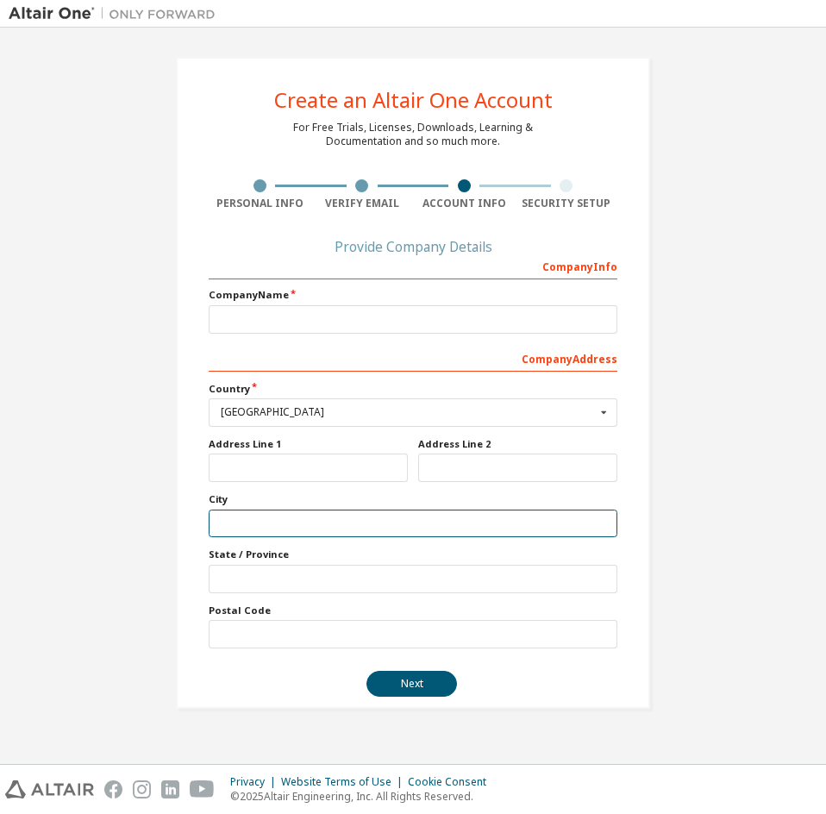
click at [267, 525] on input "text" at bounding box center [413, 524] width 409 height 28
type input "**********"
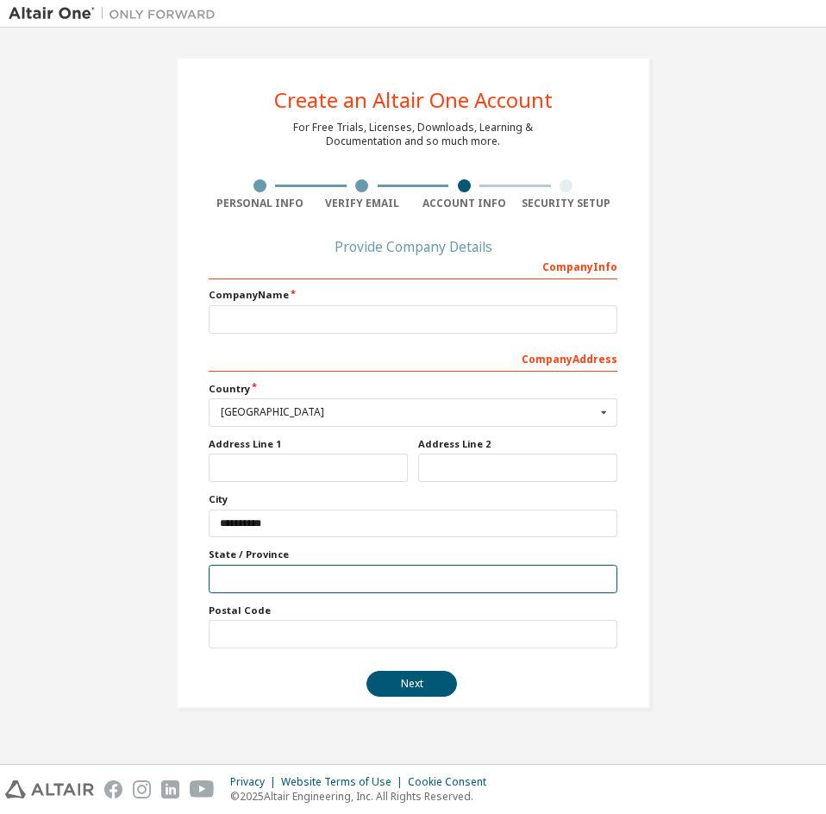
click at [229, 589] on input "text" at bounding box center [413, 579] width 409 height 28
type input "**********"
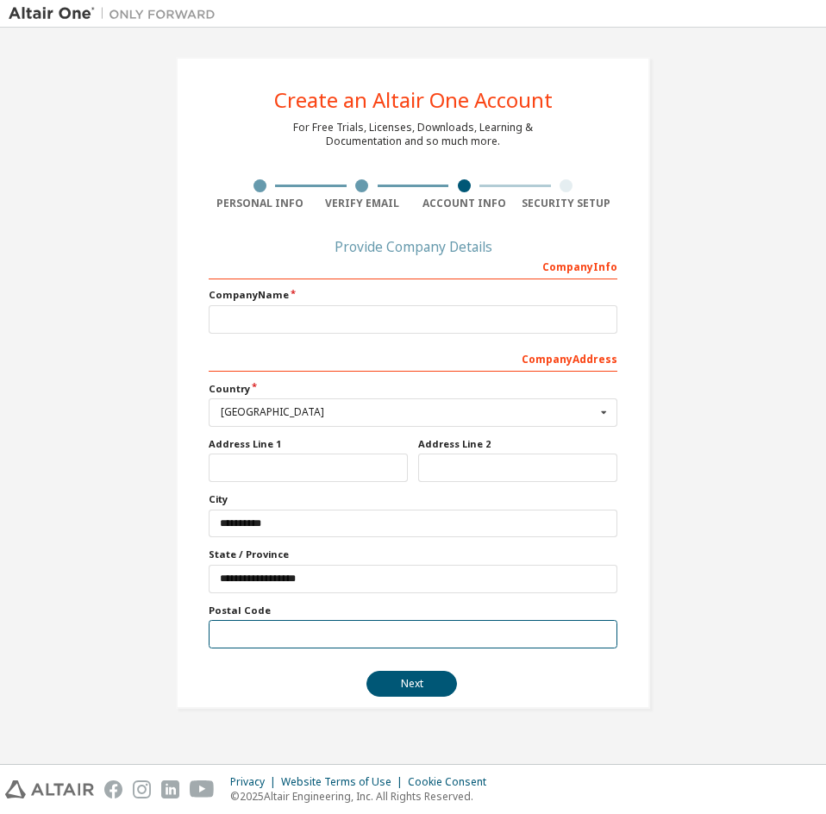
click at [273, 639] on input "text" at bounding box center [413, 634] width 409 height 28
click at [259, 637] on input "**" at bounding box center [413, 634] width 409 height 28
type input "*****"
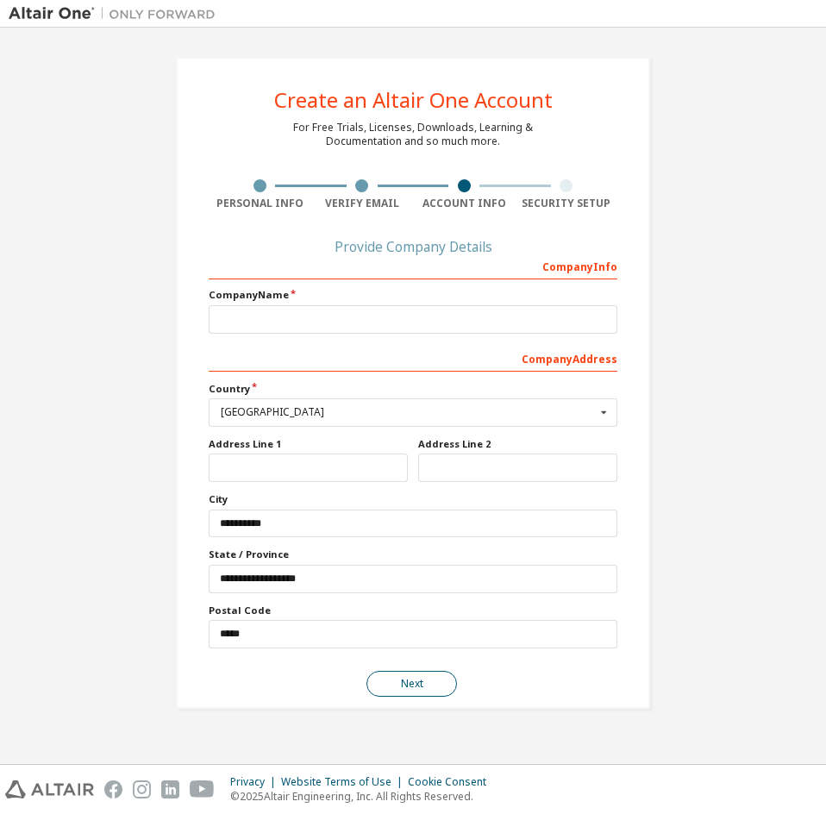
click at [411, 692] on button "Next" at bounding box center [412, 684] width 91 height 26
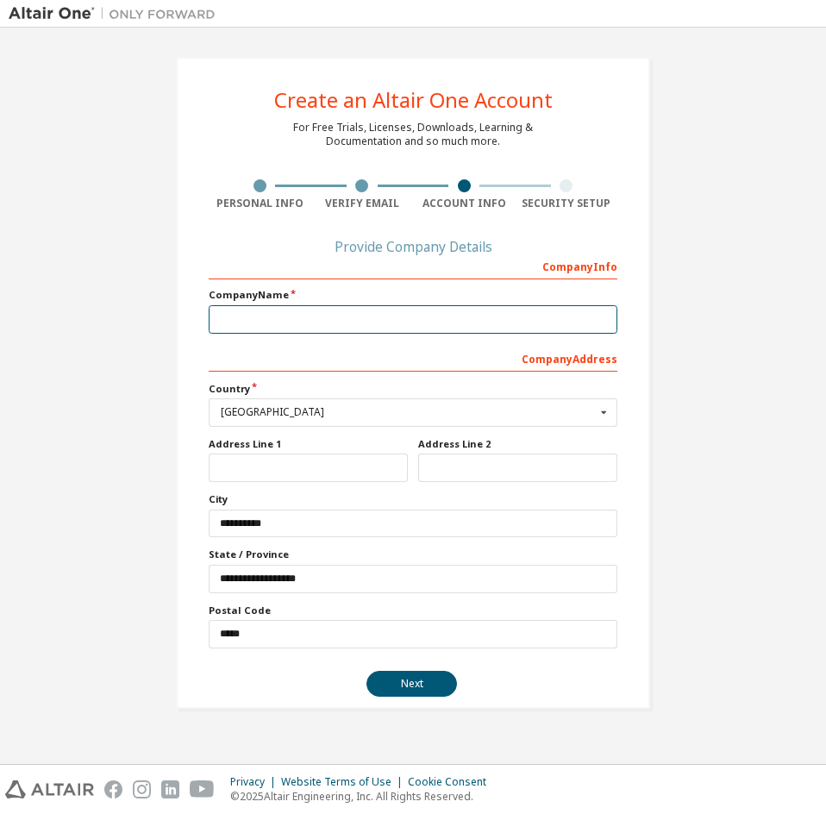
click at [494, 316] on input "text" at bounding box center [413, 319] width 409 height 28
click at [404, 322] on input "**********" at bounding box center [413, 319] width 409 height 28
paste input "**********"
type input "**********"
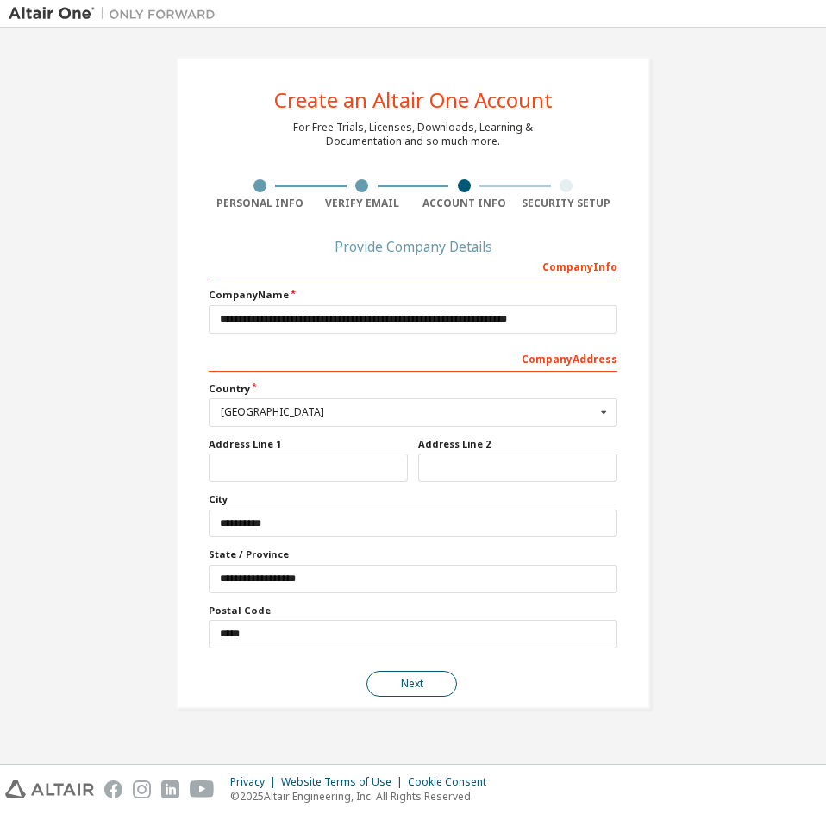
click at [425, 692] on button "Next" at bounding box center [412, 684] width 91 height 26
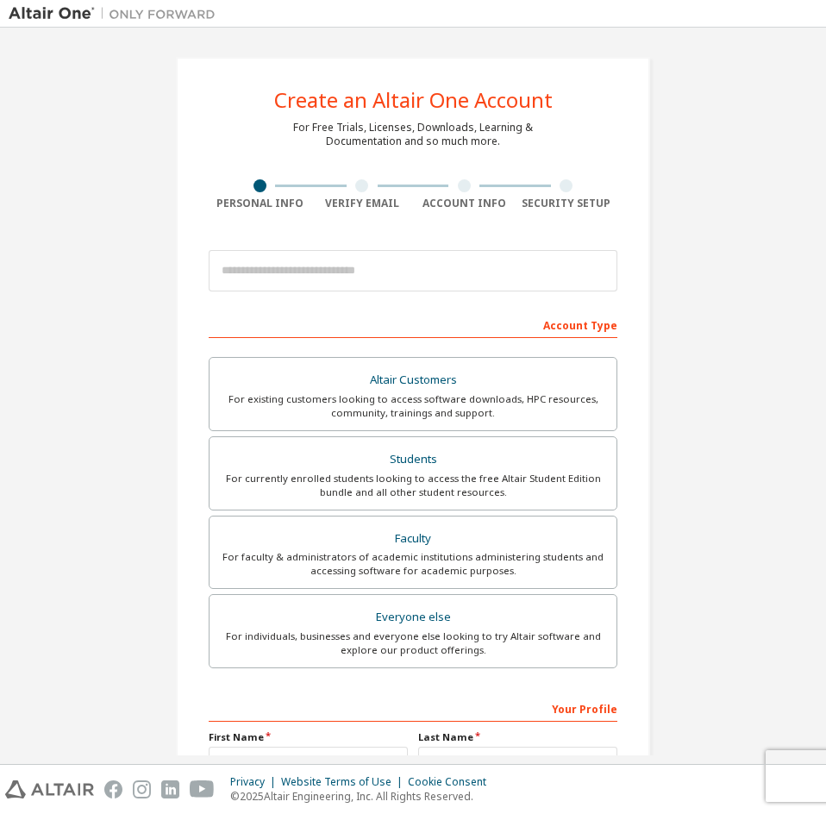
click at [68, 21] on img at bounding box center [117, 13] width 216 height 17
click at [67, 13] on img at bounding box center [117, 13] width 216 height 17
click at [67, 12] on img at bounding box center [117, 13] width 216 height 17
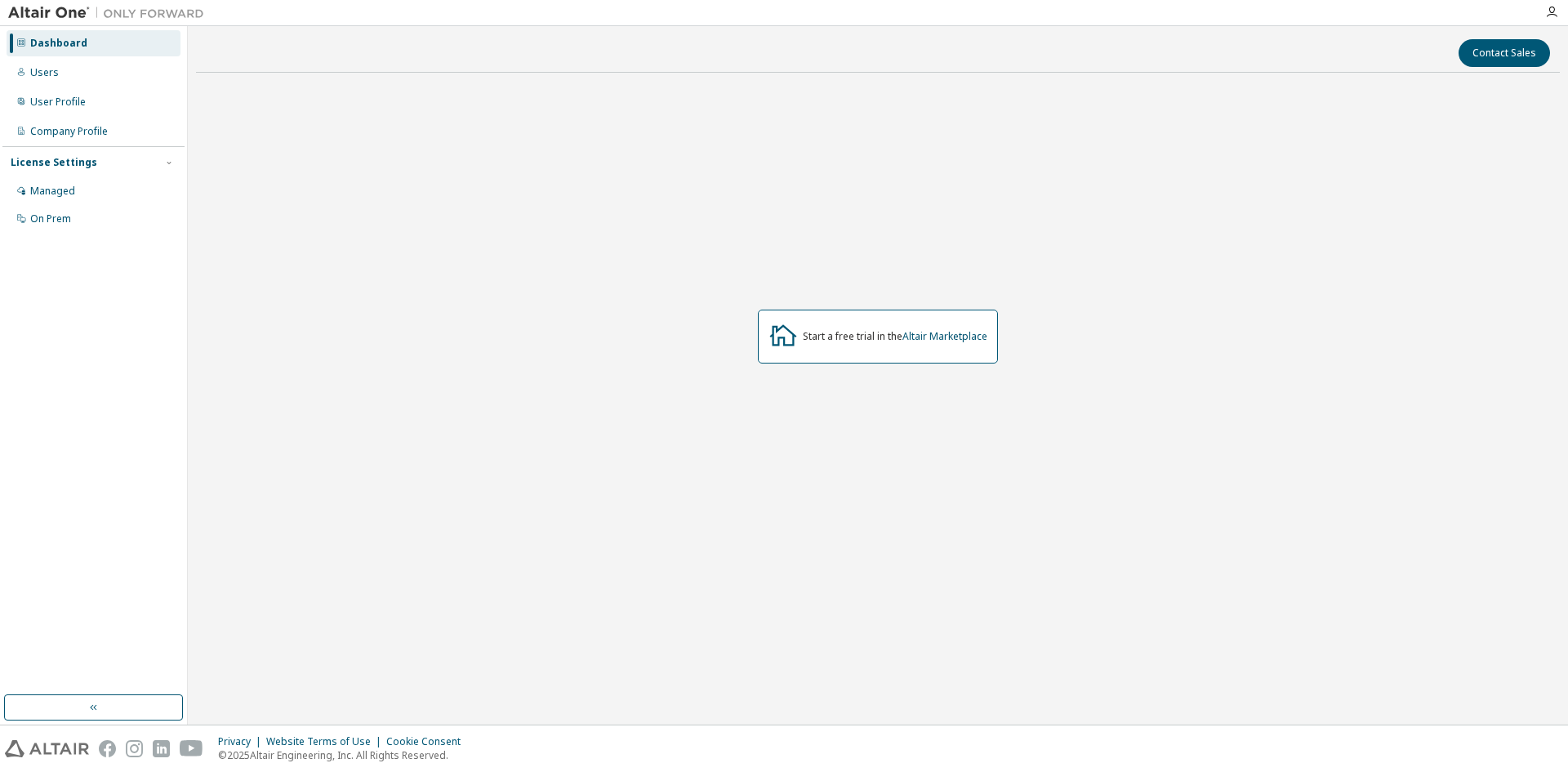
click at [112, 59] on div "Dashboard Users User Profile Company Profile License Settings Managed On Prem" at bounding box center [94, 131] width 182 height 206
click at [117, 72] on div "Users" at bounding box center [94, 73] width 174 height 27
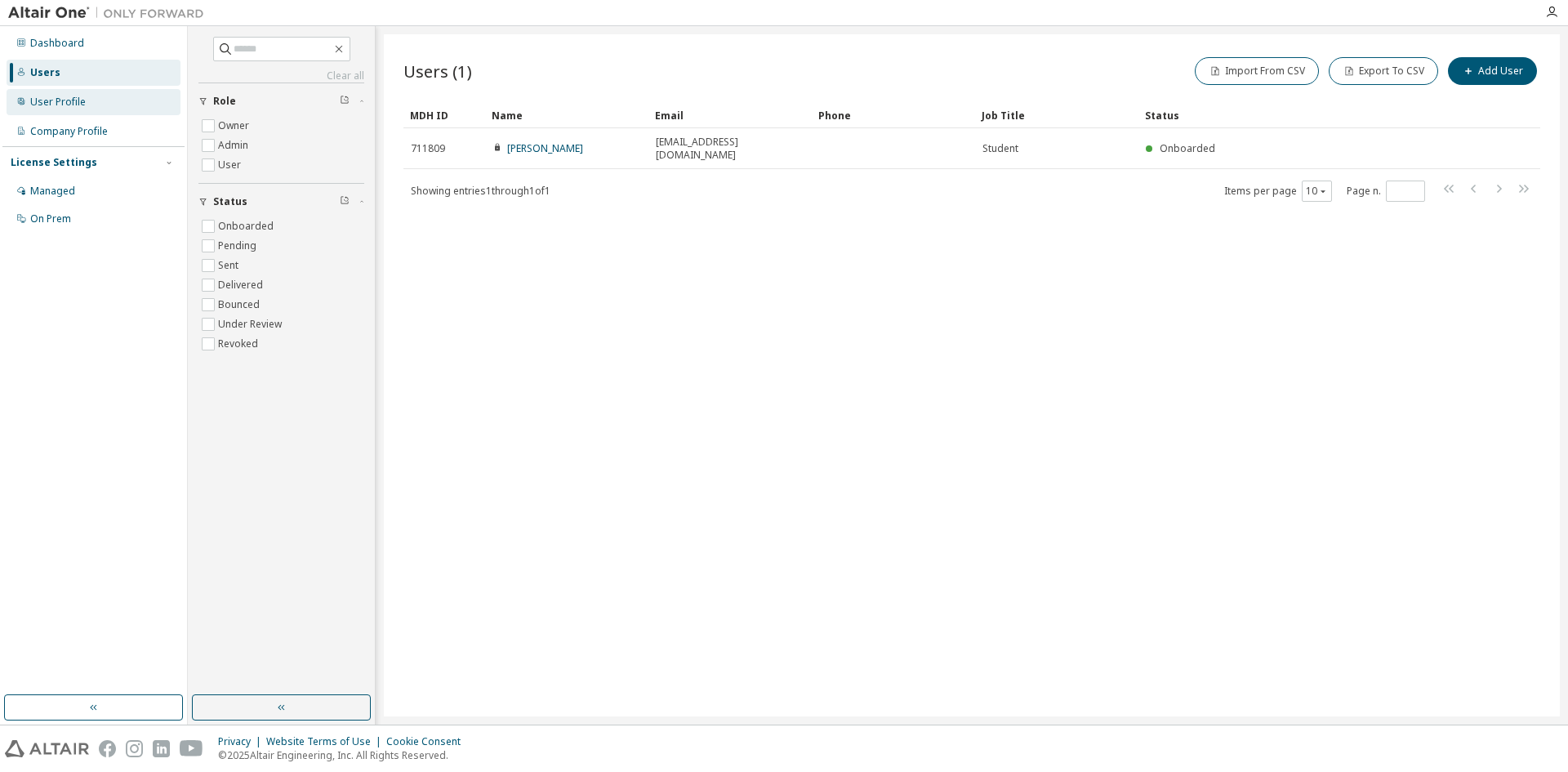
click at [96, 106] on div "User Profile" at bounding box center [94, 102] width 174 height 27
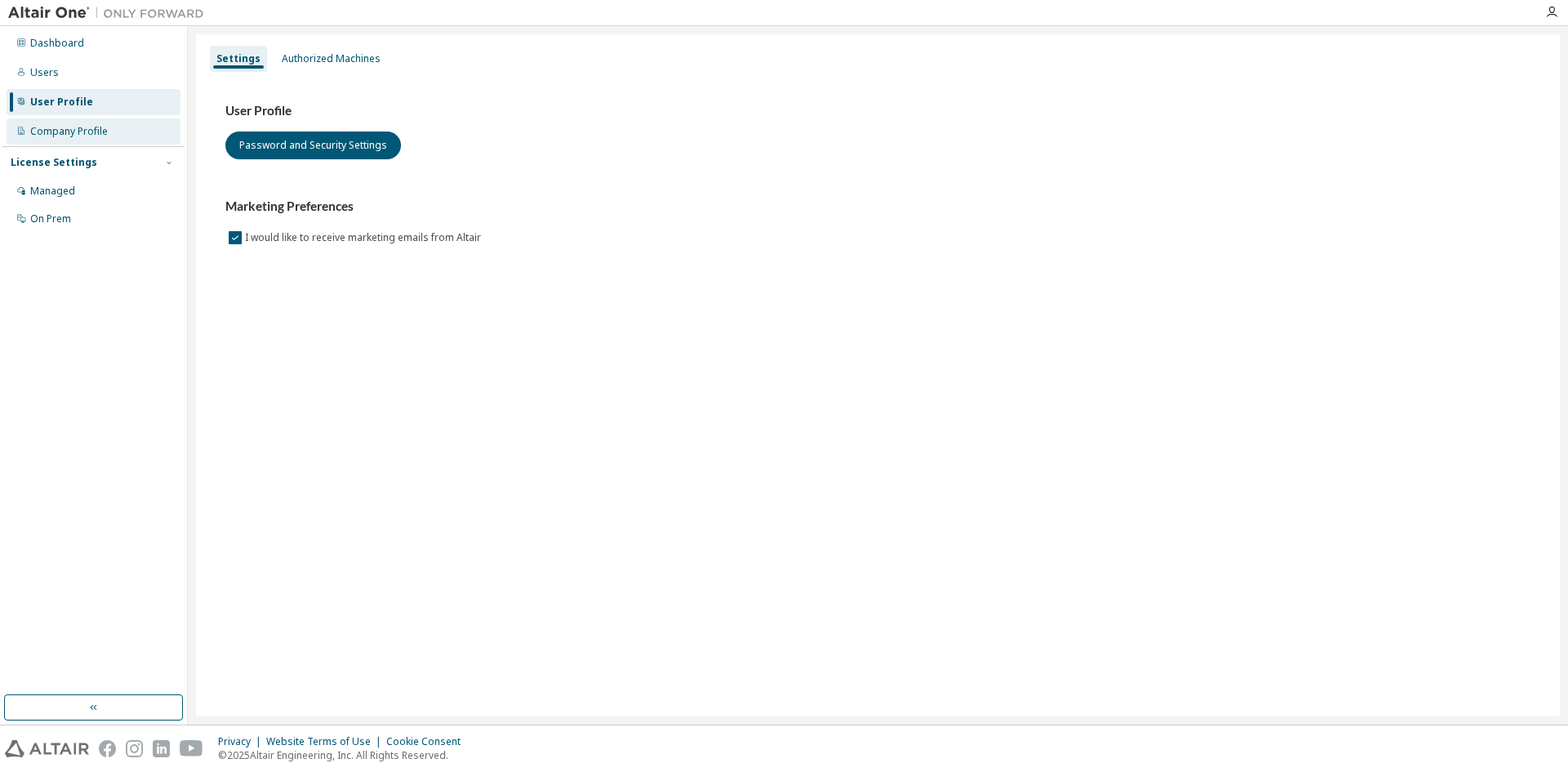
click at [121, 134] on div "Company Profile" at bounding box center [94, 132] width 174 height 27
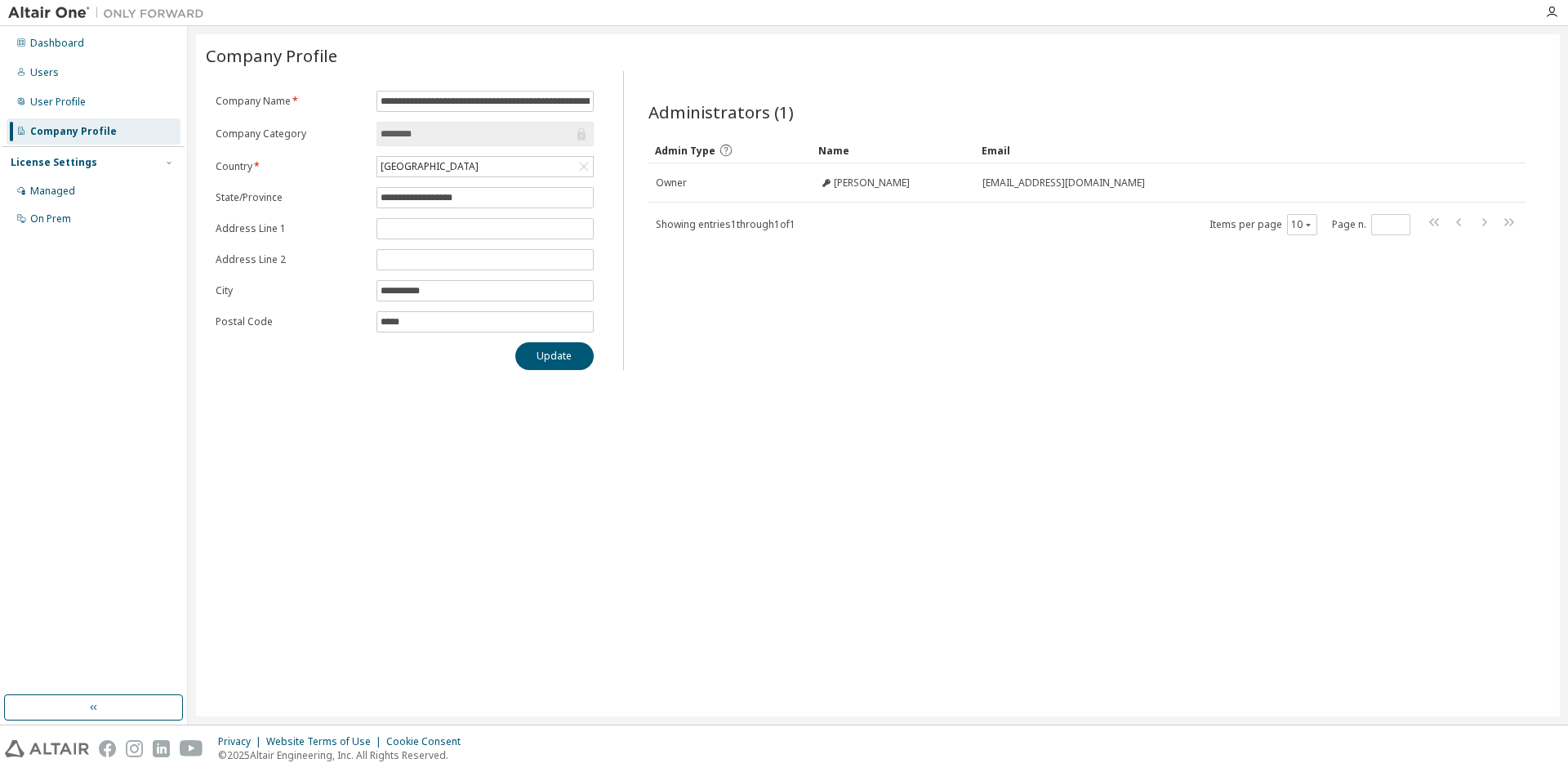
click at [560, 135] on input "********" at bounding box center [477, 134] width 193 height 16
click at [56, 164] on div "License Settings" at bounding box center [53, 163] width 86 height 13
click at [83, 169] on div "License Settings" at bounding box center [53, 163] width 86 height 13
click at [80, 193] on div "Managed" at bounding box center [94, 191] width 174 height 27
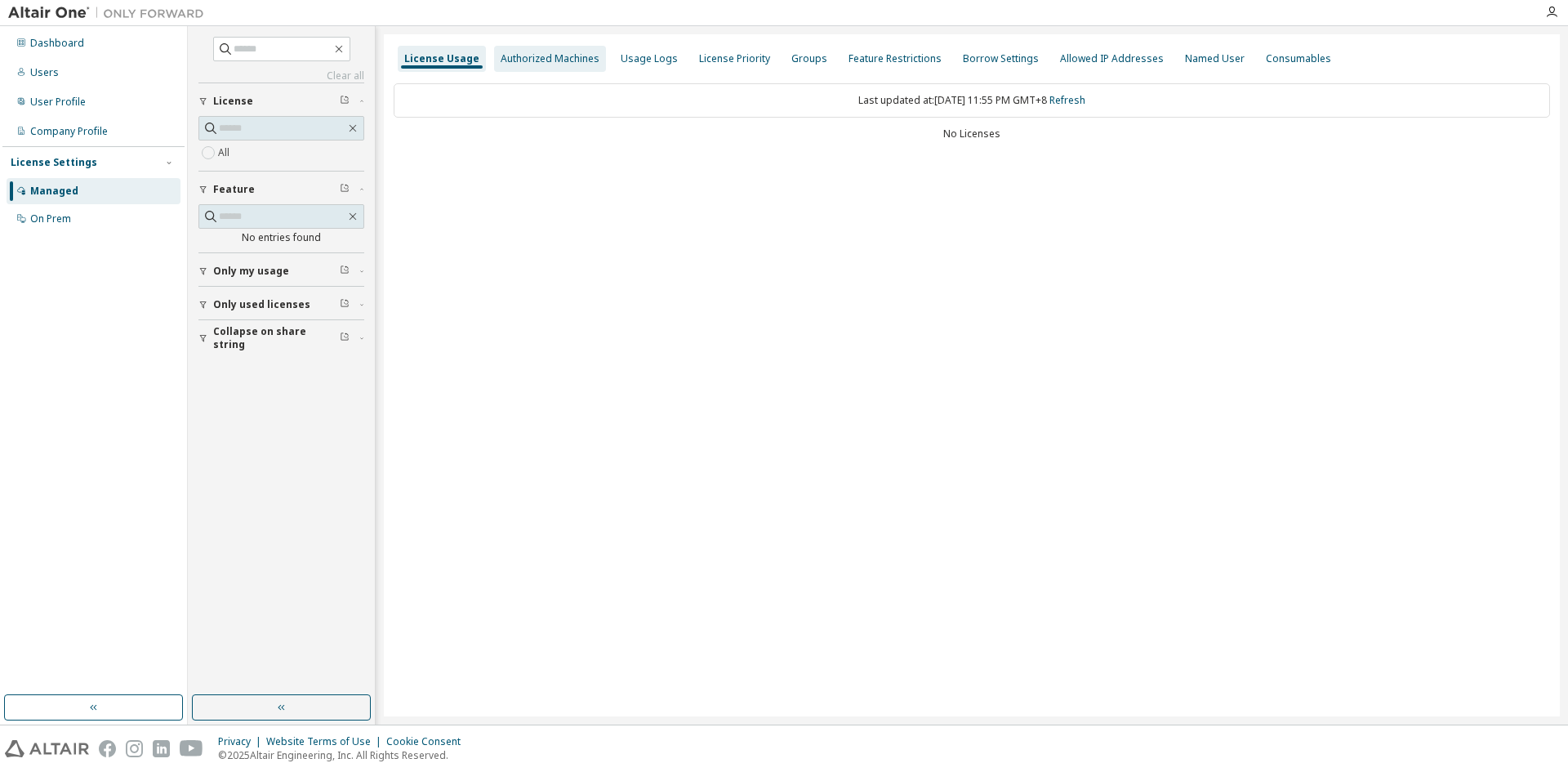
click at [572, 50] on div "Authorized Machines" at bounding box center [550, 59] width 112 height 27
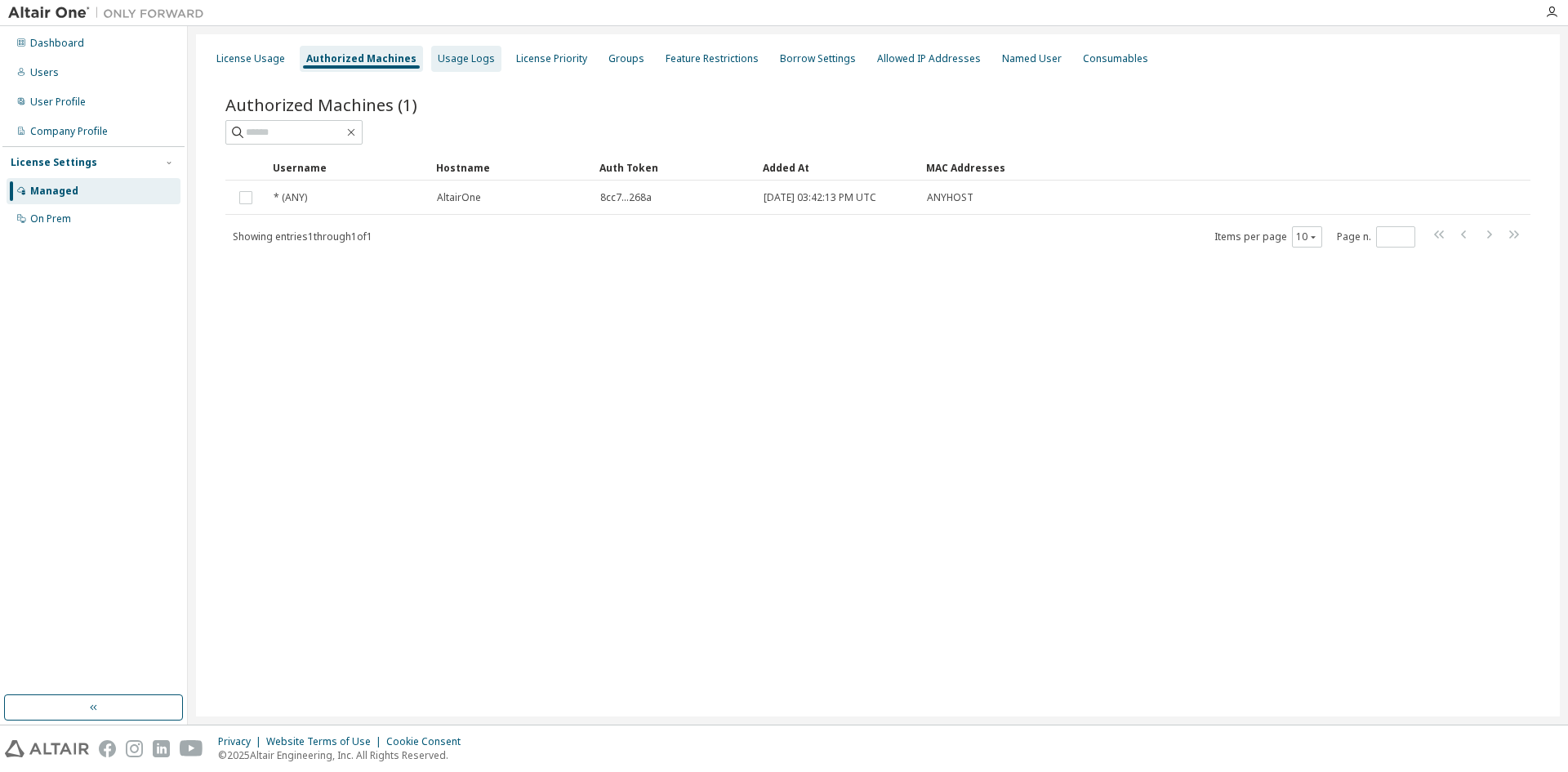
click at [472, 57] on div "Usage Logs" at bounding box center [466, 59] width 57 height 13
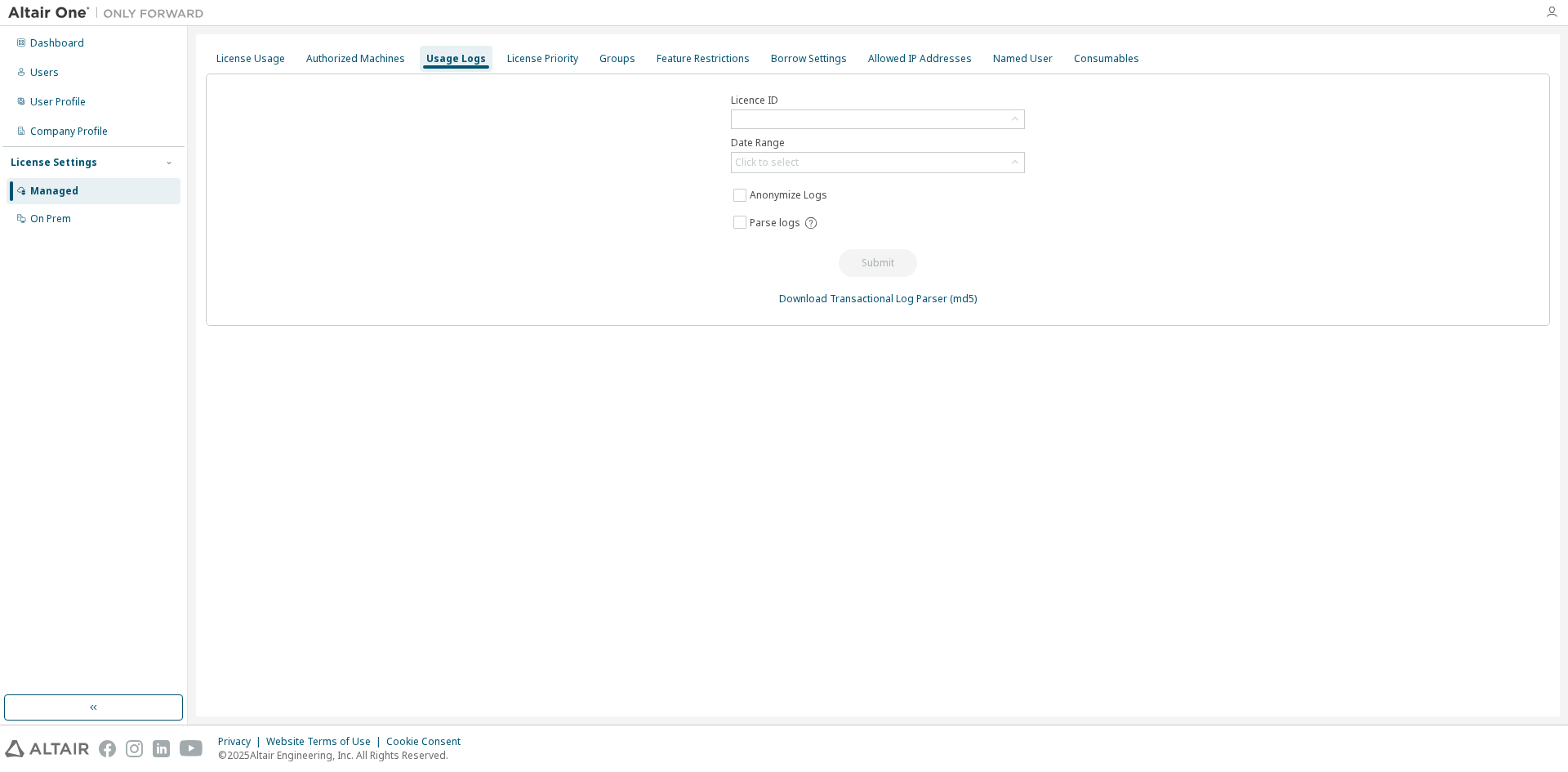
click at [1549, 19] on icon "button" at bounding box center [1552, 12] width 13 height 13
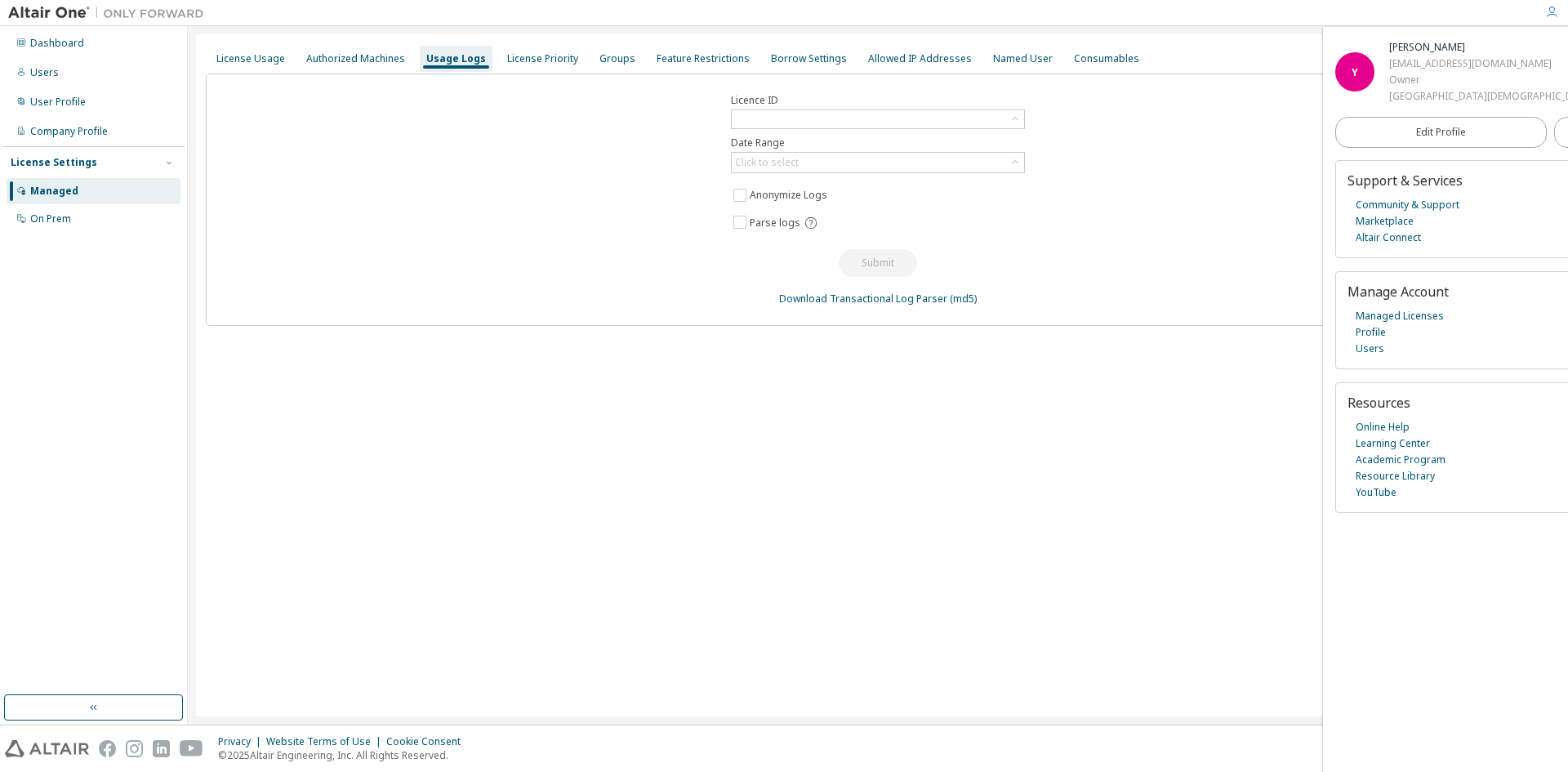
scroll to position [0, 114]
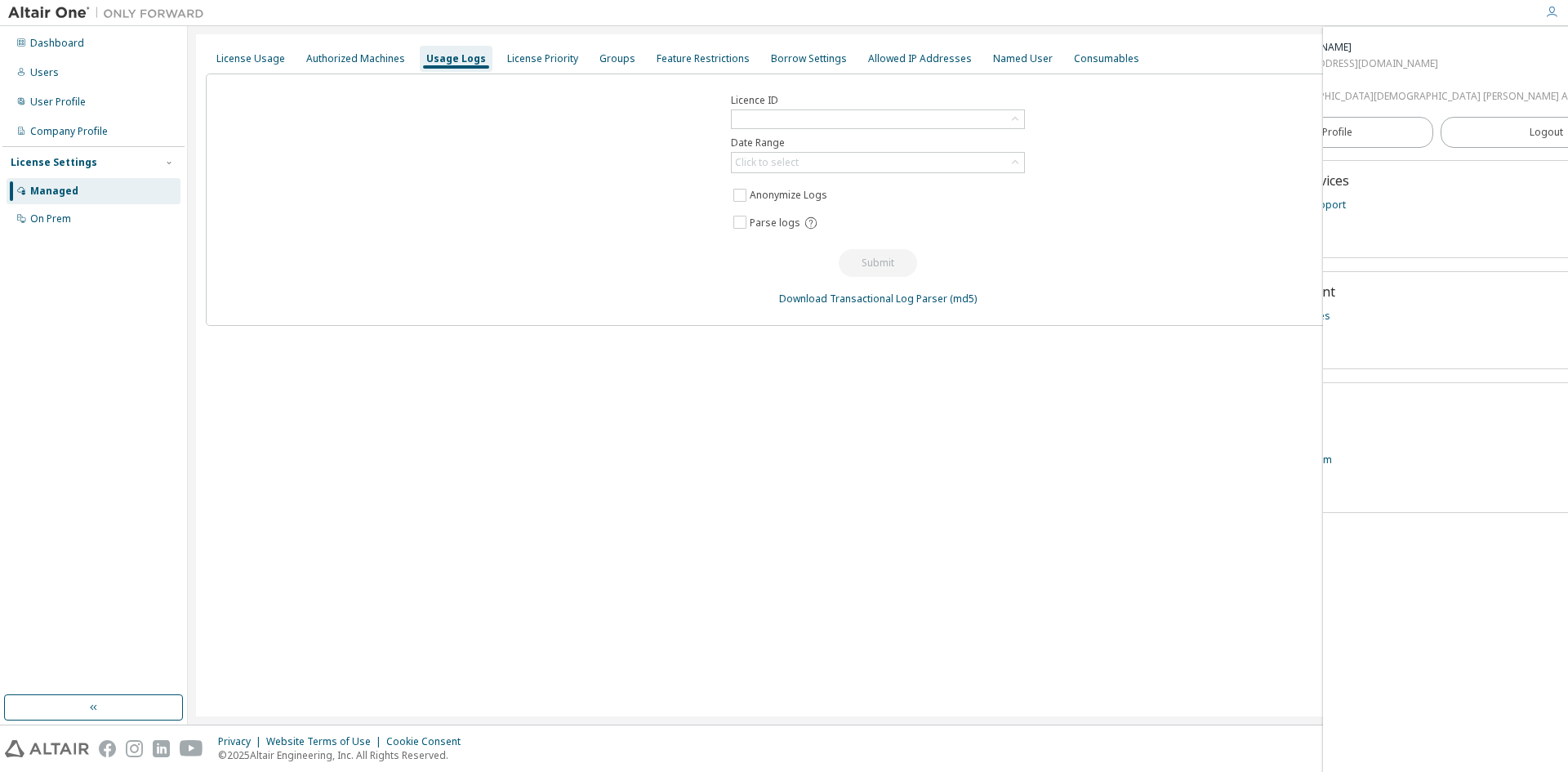
click at [55, 11] on img at bounding box center [111, 12] width 205 height 16
click at [55, 14] on img at bounding box center [111, 12] width 205 height 16
drag, startPoint x: 55, startPoint y: 14, endPoint x: 101, endPoint y: 3, distance: 47.3
click at [56, 14] on img at bounding box center [111, 12] width 205 height 16
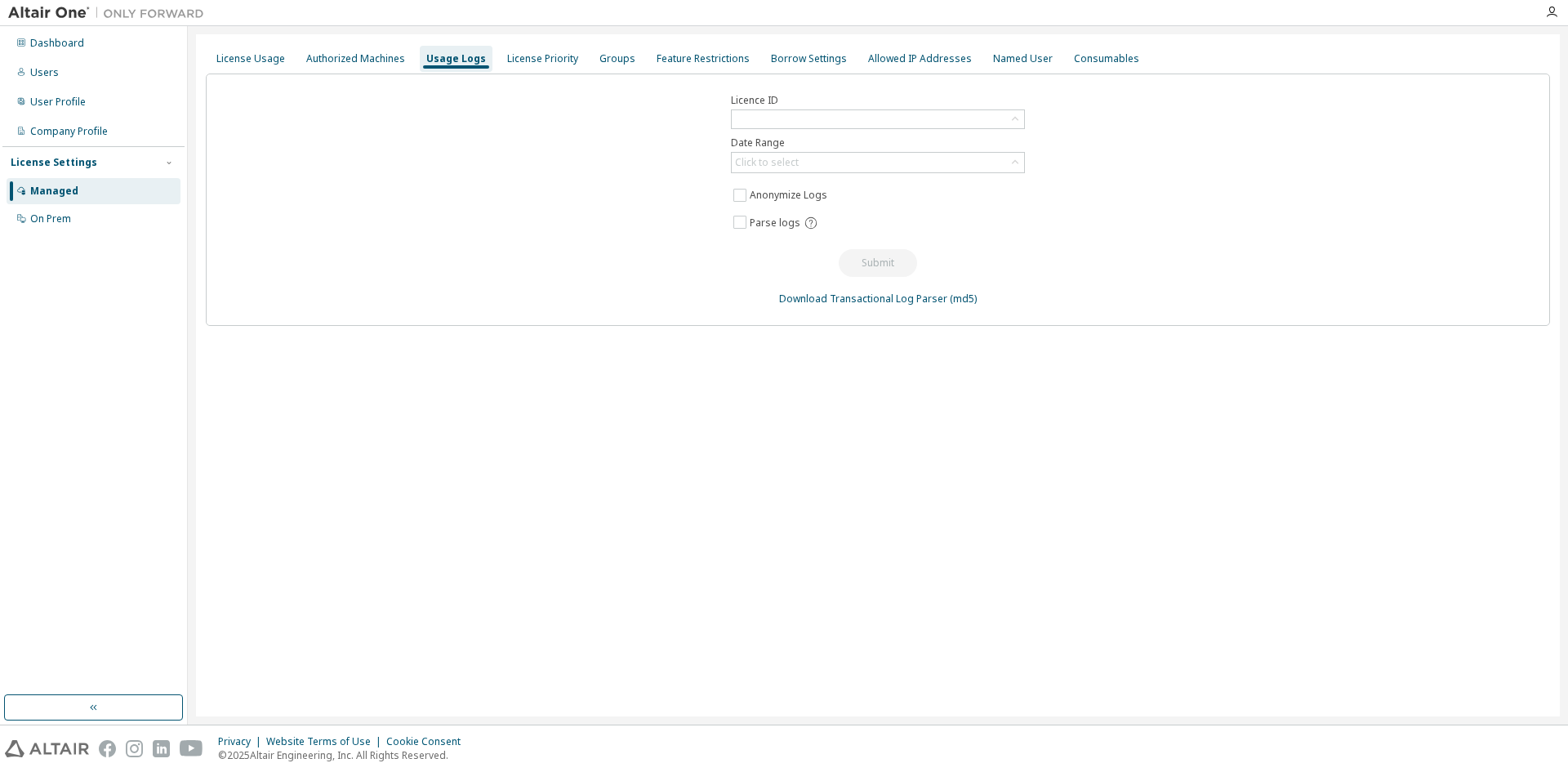
click at [153, 9] on img at bounding box center [111, 12] width 205 height 16
drag, startPoint x: 153, startPoint y: 9, endPoint x: 114, endPoint y: 1, distance: 39.8
click at [134, 9] on img at bounding box center [111, 12] width 205 height 16
click at [62, 746] on img at bounding box center [46, 749] width 84 height 17
